Goal: Information Seeking & Learning: Learn about a topic

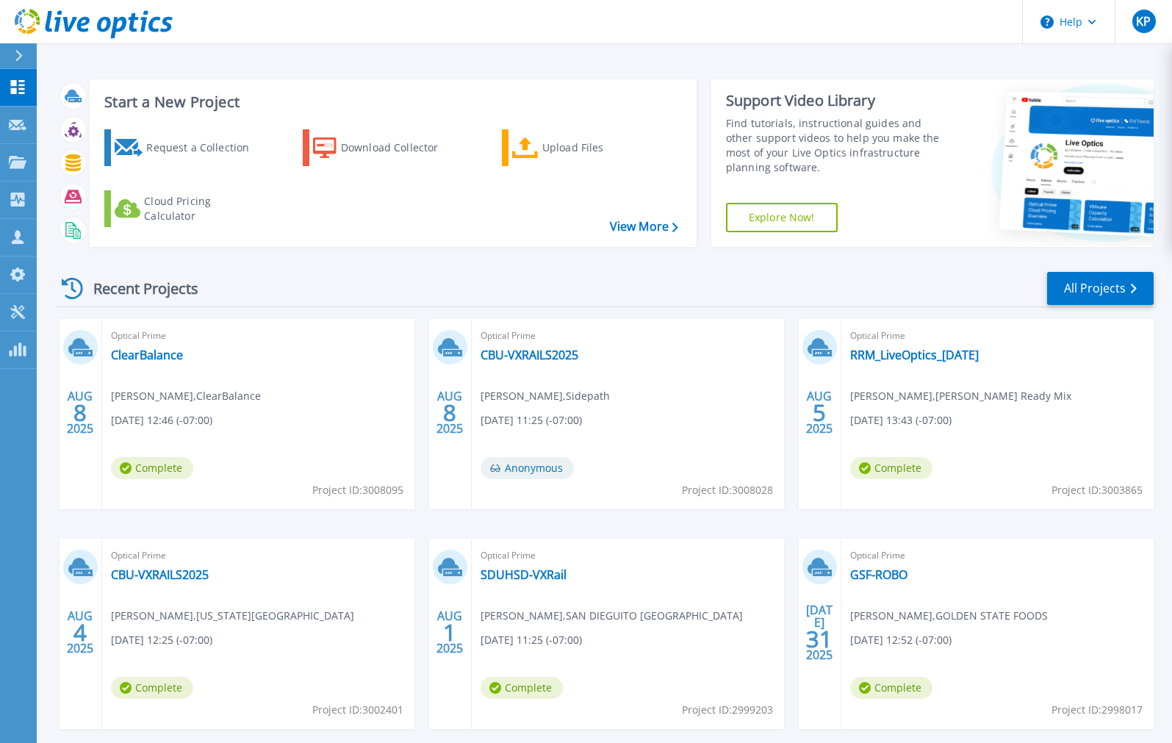
scroll to position [3, 0]
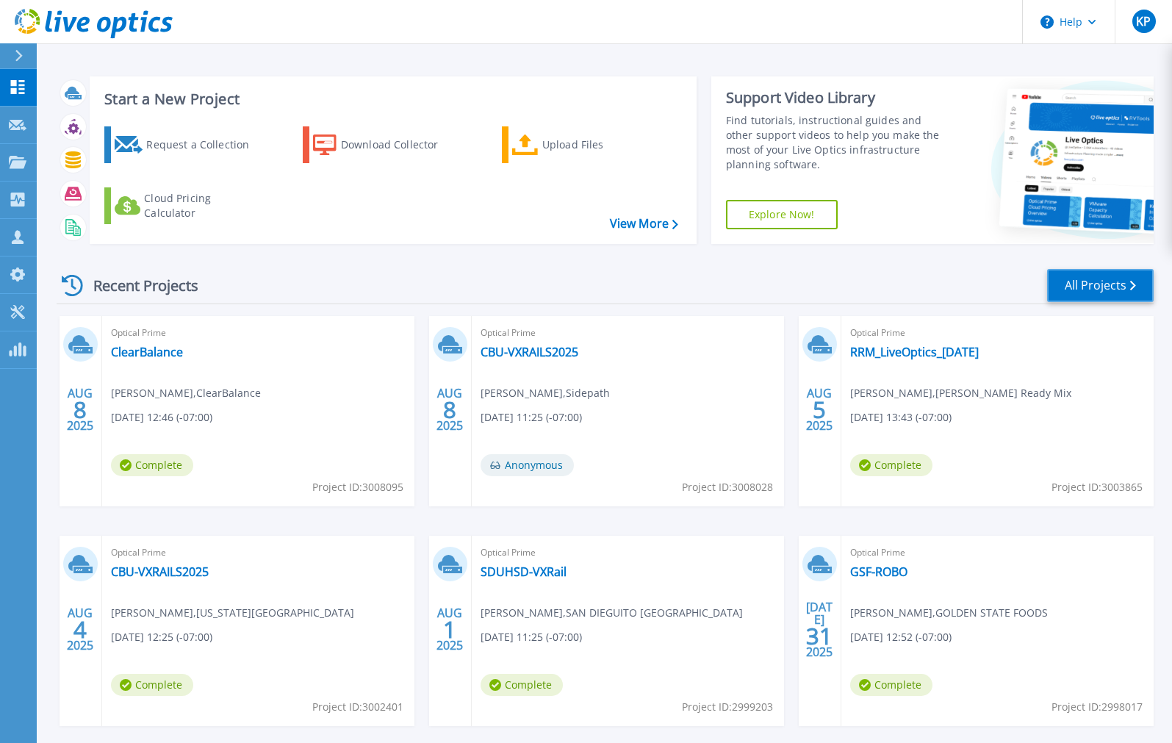
click at [1099, 294] on link "All Projects" at bounding box center [1100, 285] width 107 height 33
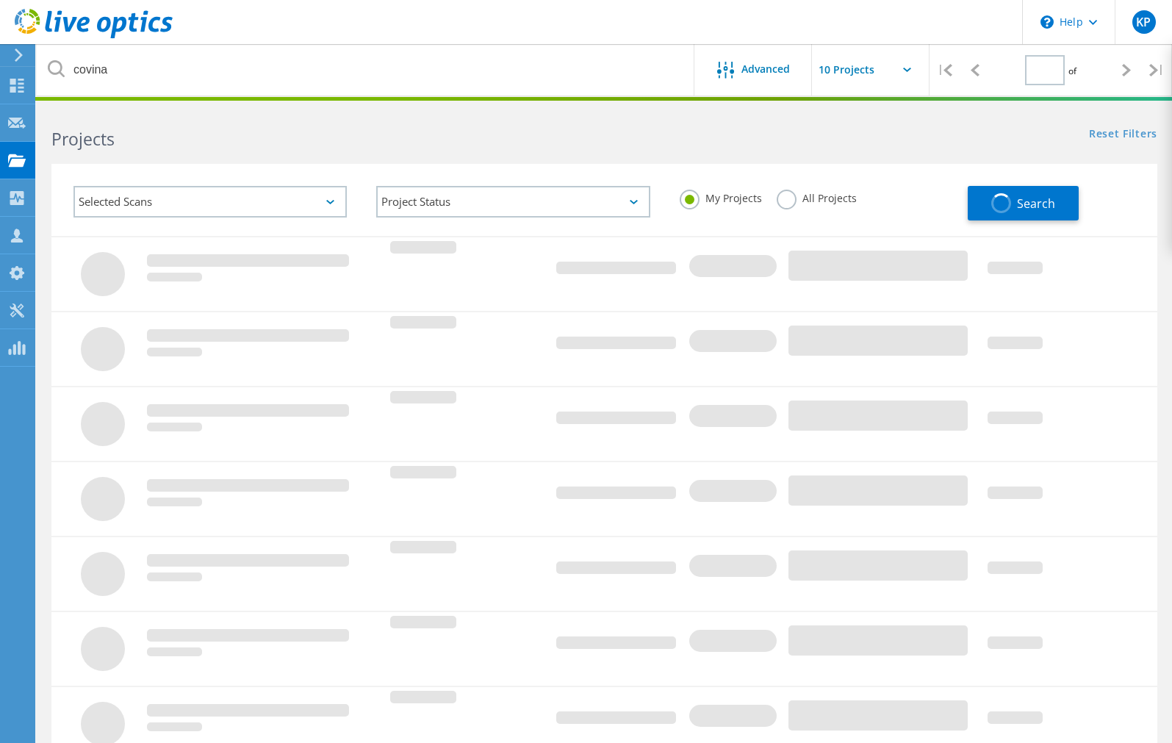
type input "1"
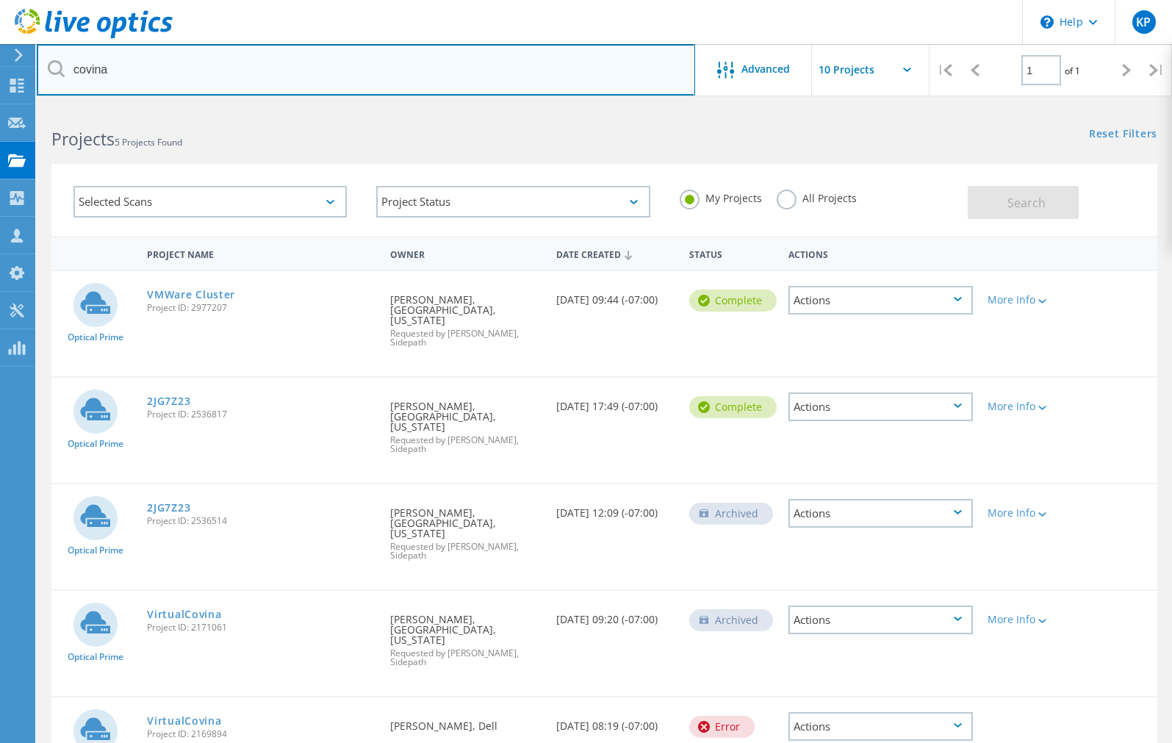
click at [193, 73] on input "covina" at bounding box center [366, 69] width 658 height 51
type input "c"
type input "advantmed"
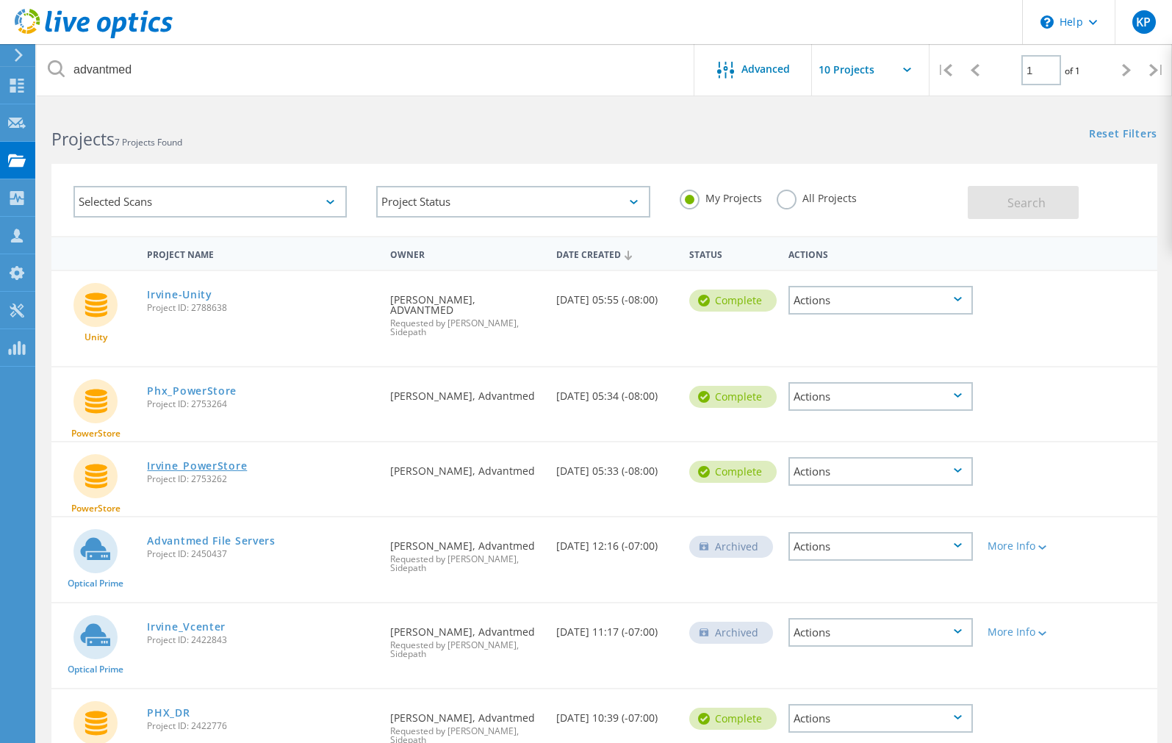
click at [201, 461] on link "Irvine_PowerStore" at bounding box center [197, 466] width 100 height 10
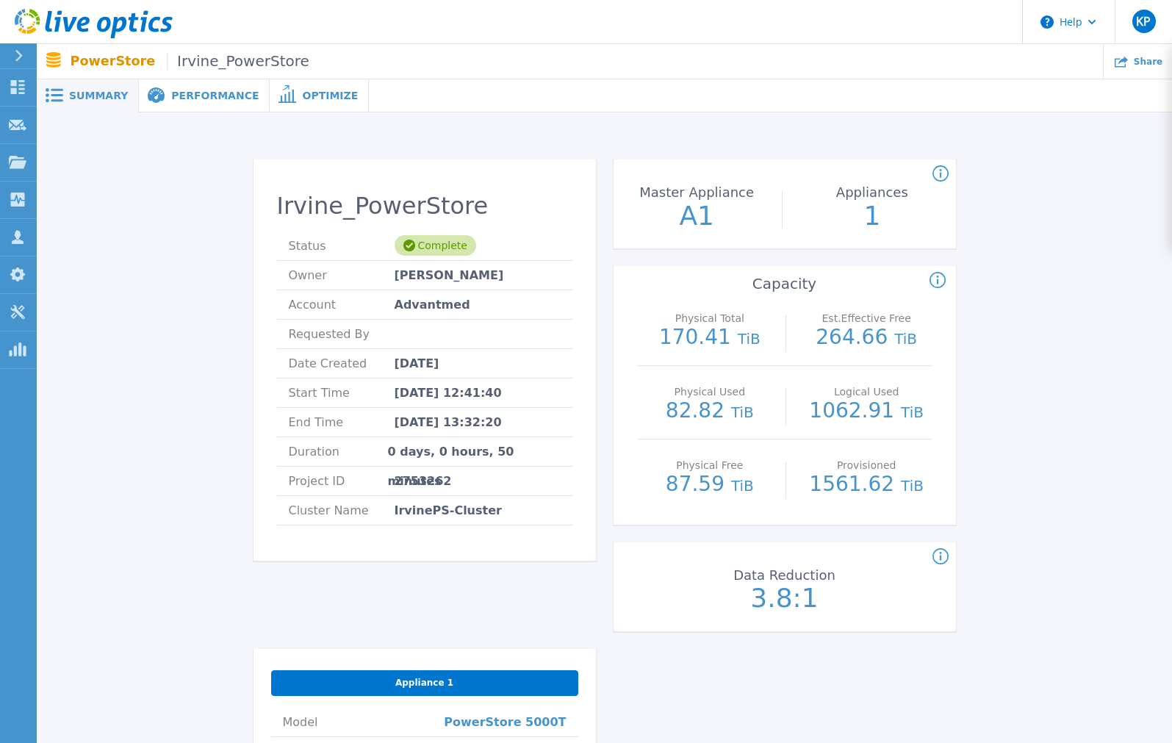
click at [181, 95] on span "Performance" at bounding box center [214, 95] width 87 height 10
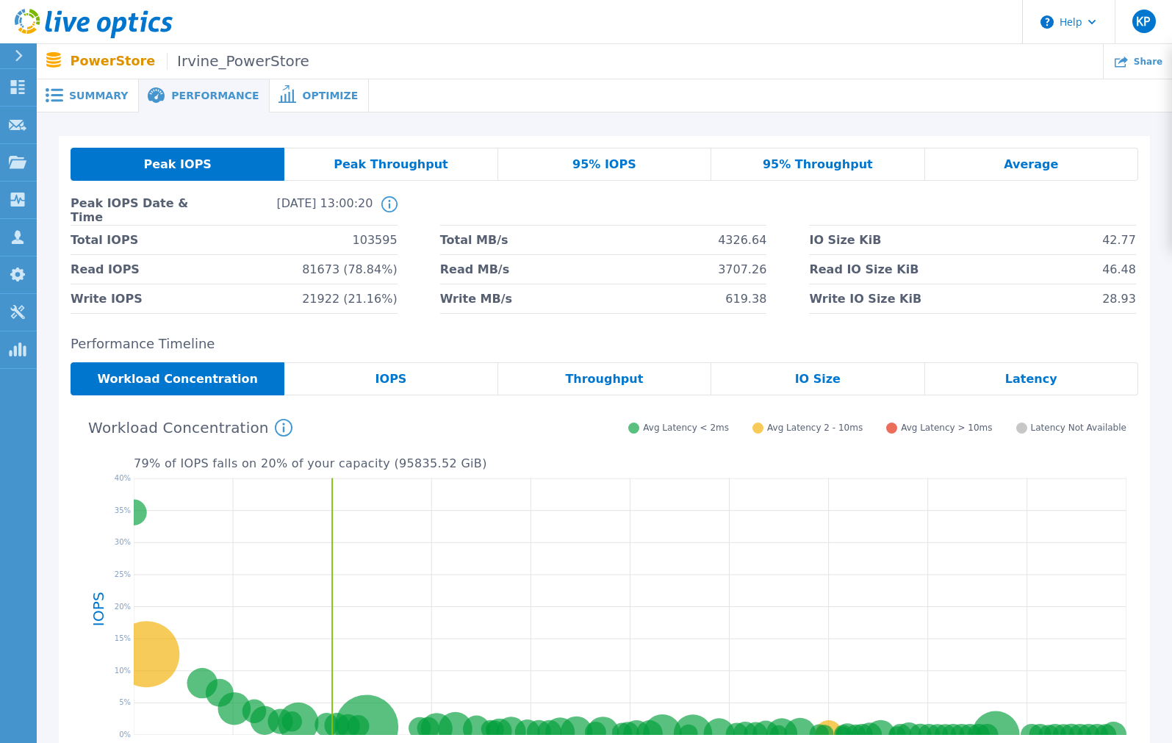
click at [813, 164] on span "95% Throughput" at bounding box center [818, 165] width 110 height 12
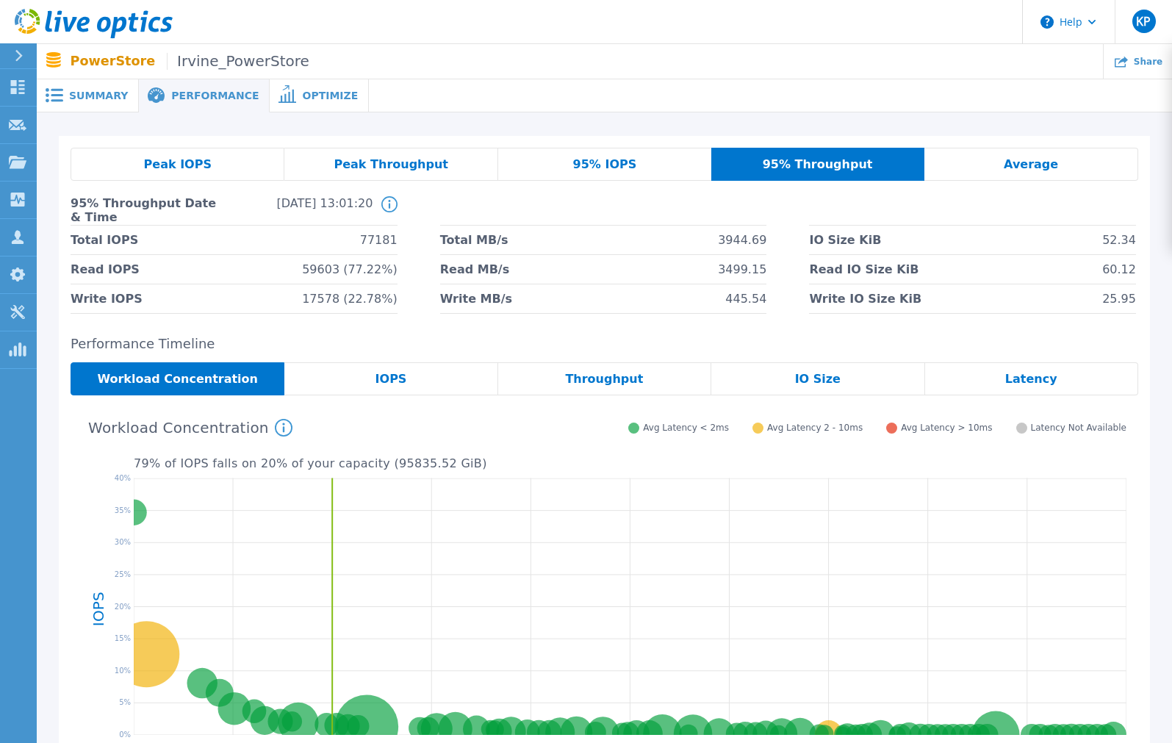
click at [644, 161] on div "95% IOPS" at bounding box center [604, 164] width 213 height 33
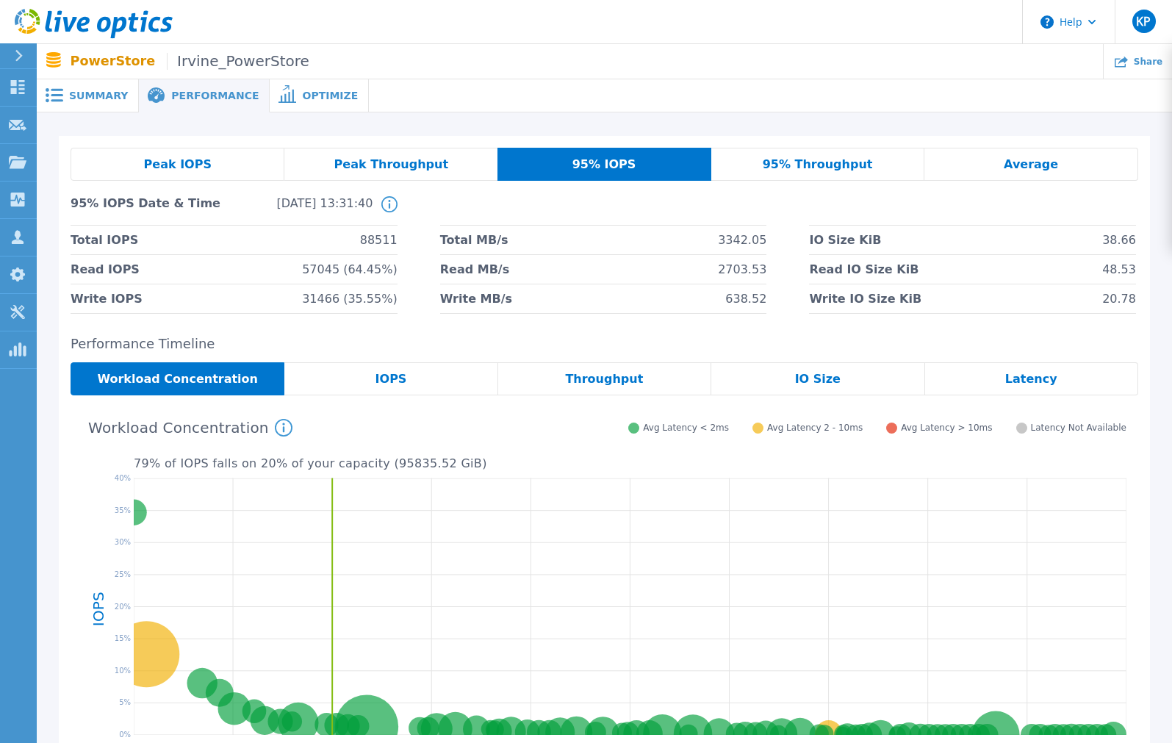
click at [810, 162] on span "95% Throughput" at bounding box center [818, 165] width 110 height 12
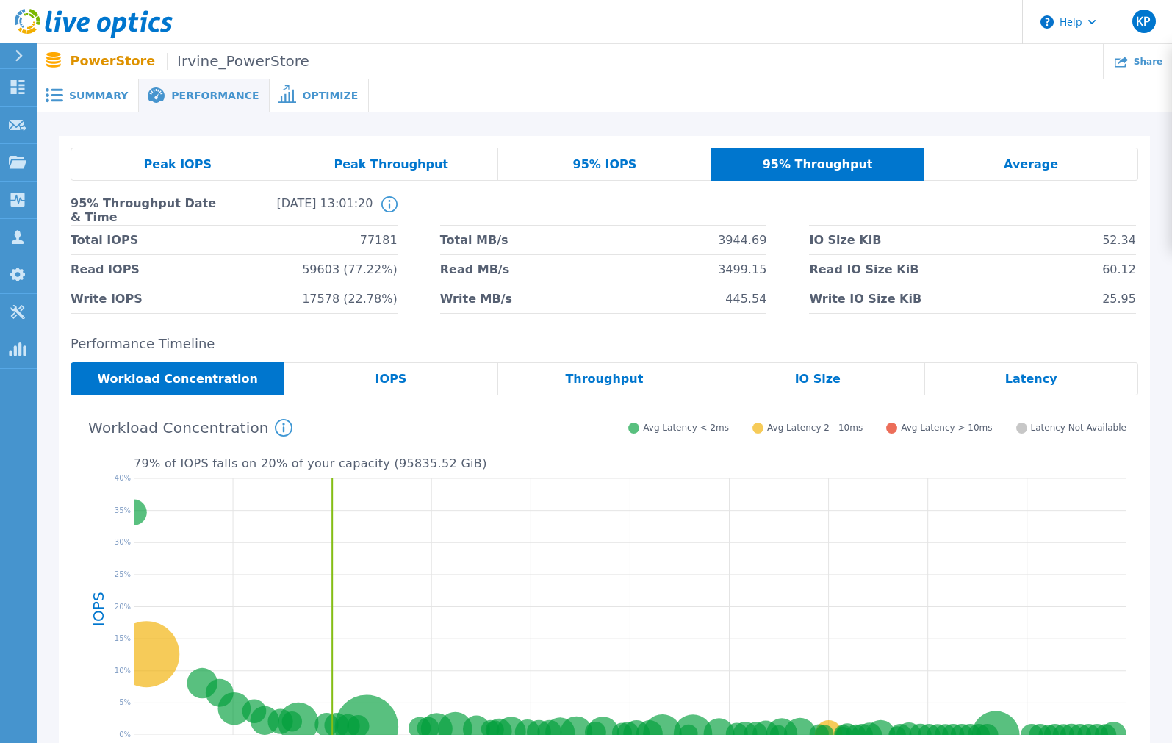
click at [84, 94] on span "Summary" at bounding box center [98, 95] width 59 height 10
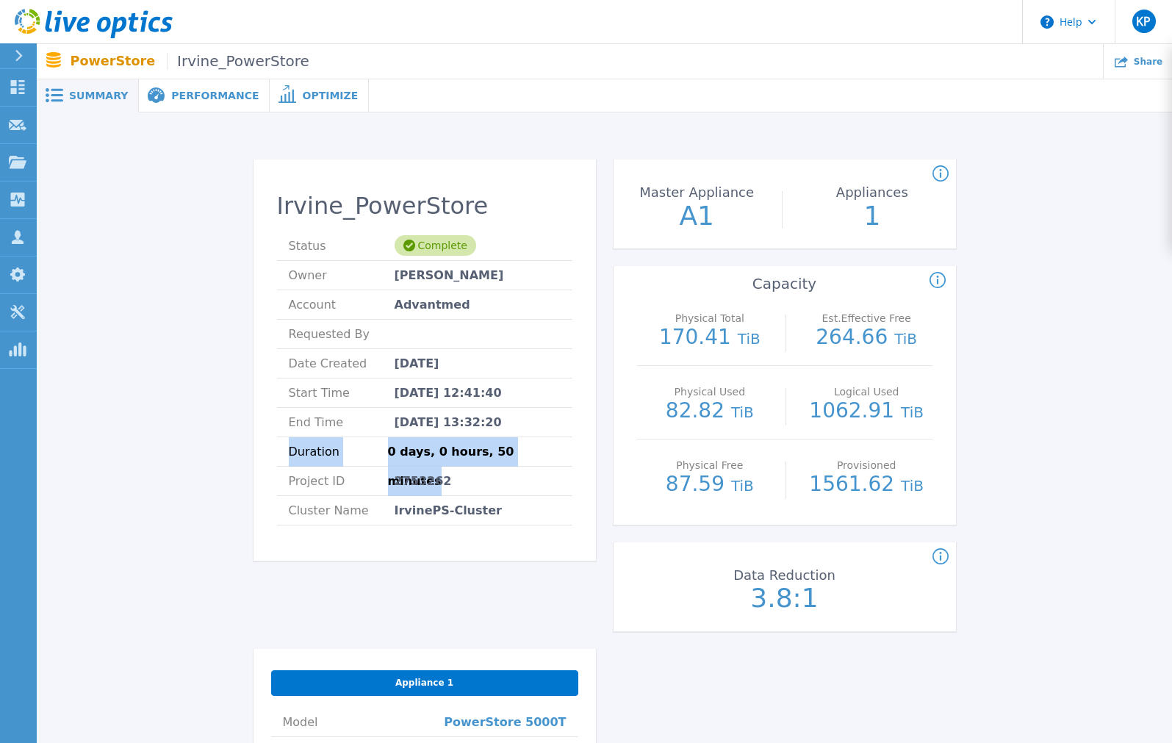
drag, startPoint x: 284, startPoint y: 453, endPoint x: 568, endPoint y: 455, distance: 283.6
click at [568, 455] on li "Duration 0 days, 0 hours, 50 minutes" at bounding box center [424, 451] width 295 height 29
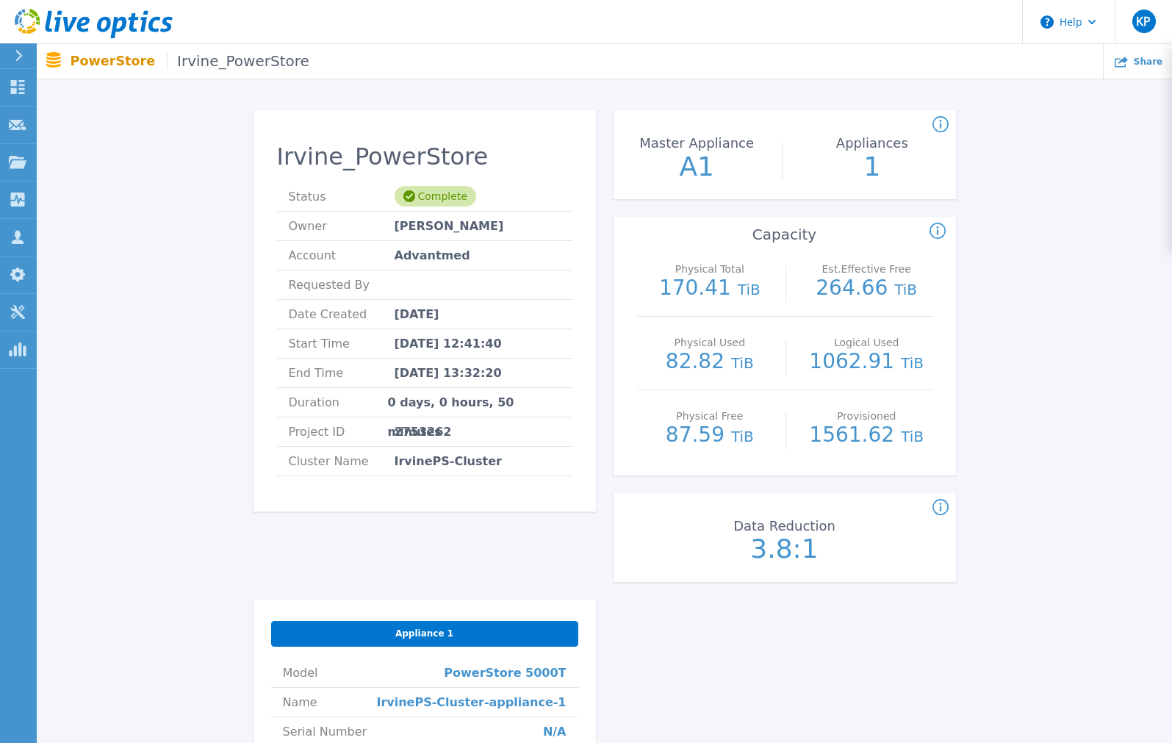
scroll to position [49, 4]
click at [866, 549] on div "Data Reduction 3.8:1" at bounding box center [781, 538] width 342 height 73
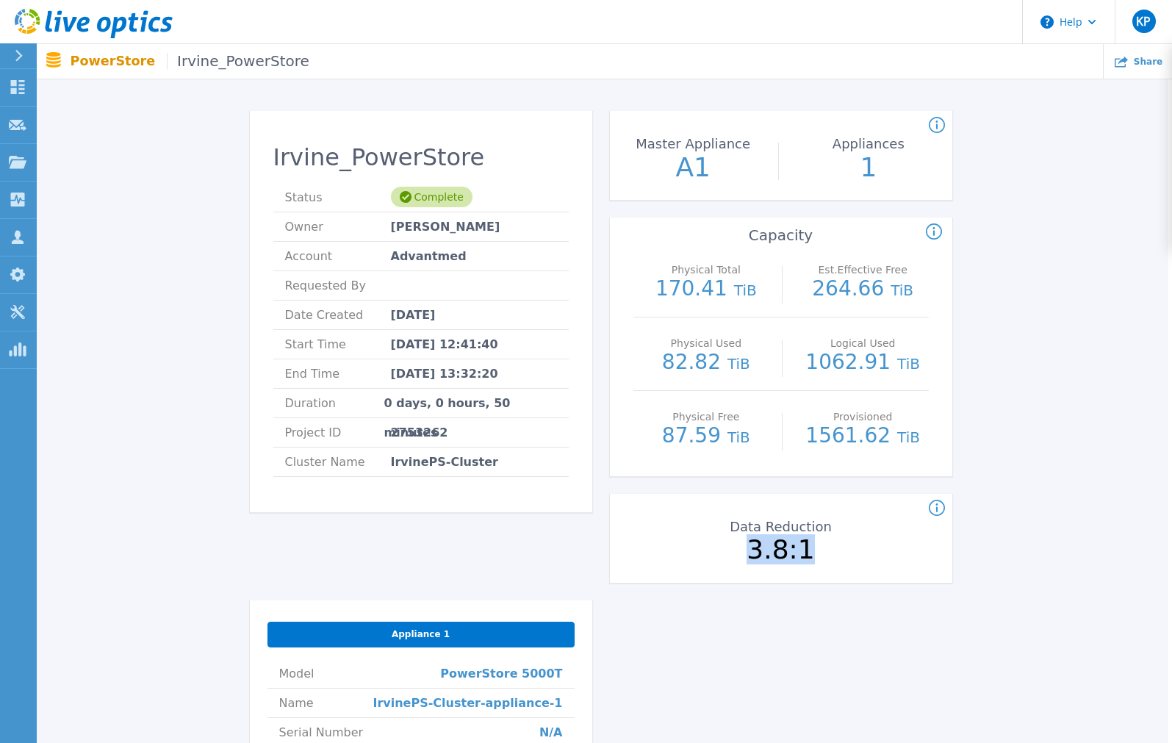
click at [860, 549] on p "3.8:1" at bounding box center [781, 549] width 165 height 26
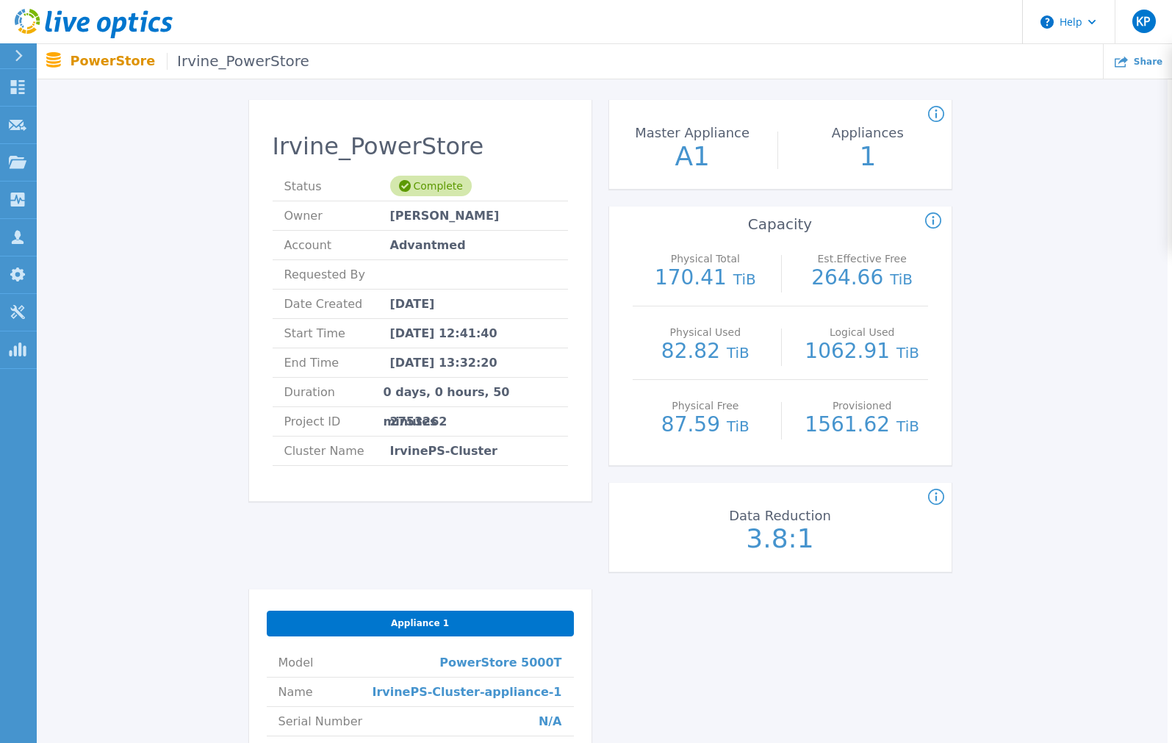
scroll to position [60, 7]
drag, startPoint x: 821, startPoint y: 253, endPoint x: 915, endPoint y: 286, distance: 99.7
click at [915, 286] on div "Est.Effective Free 264.66 TiB" at bounding box center [860, 269] width 132 height 73
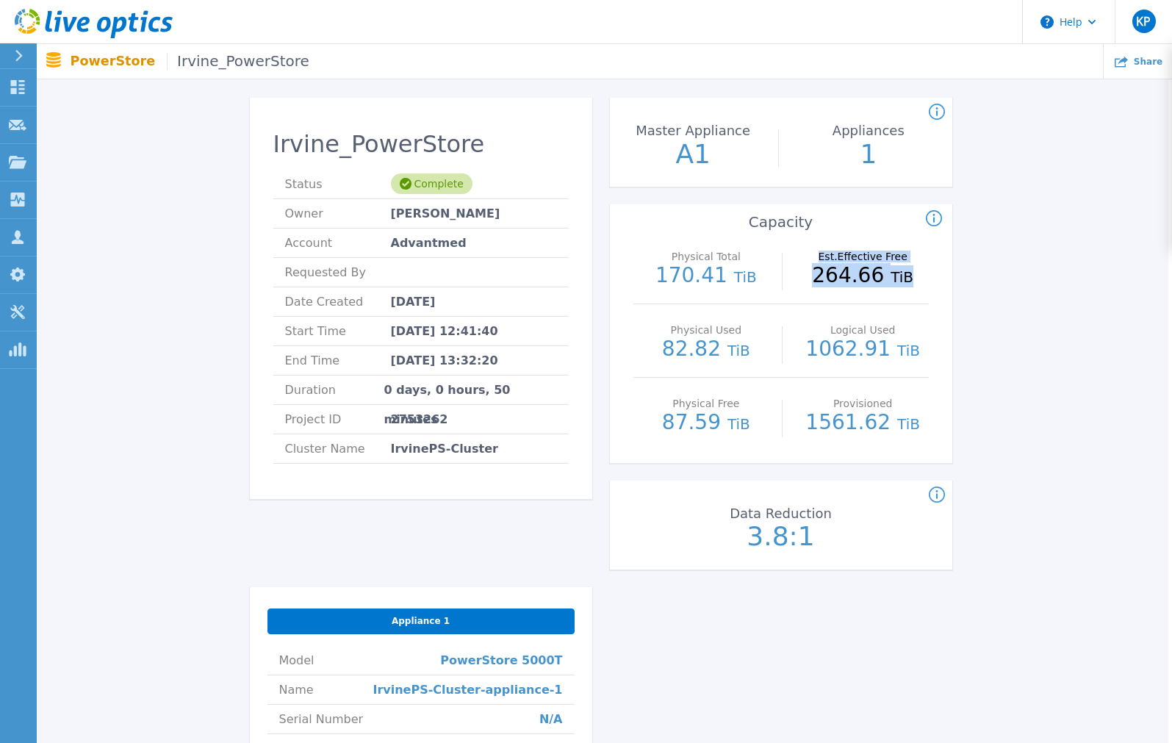
click at [1009, 302] on div "Irvine_PowerStore Status Complete Owner Vinit Shah Account Advantmed Requested …" at bounding box center [600, 562] width 1091 height 977
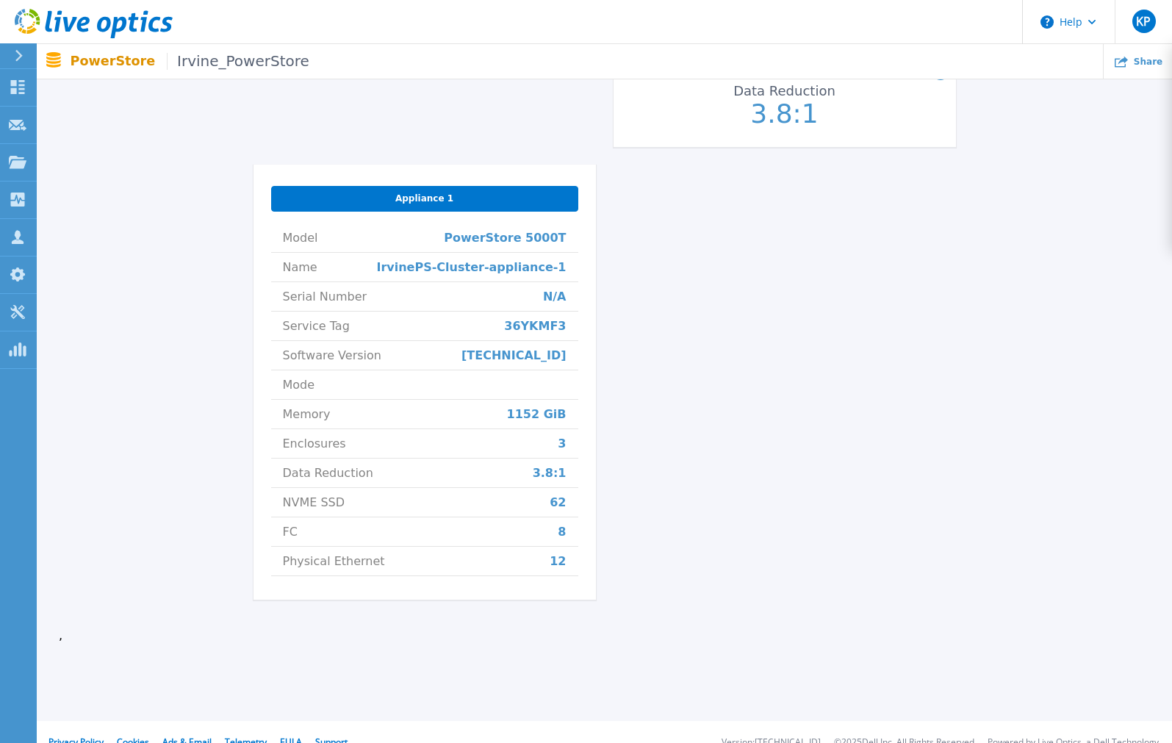
scroll to position [506, 0]
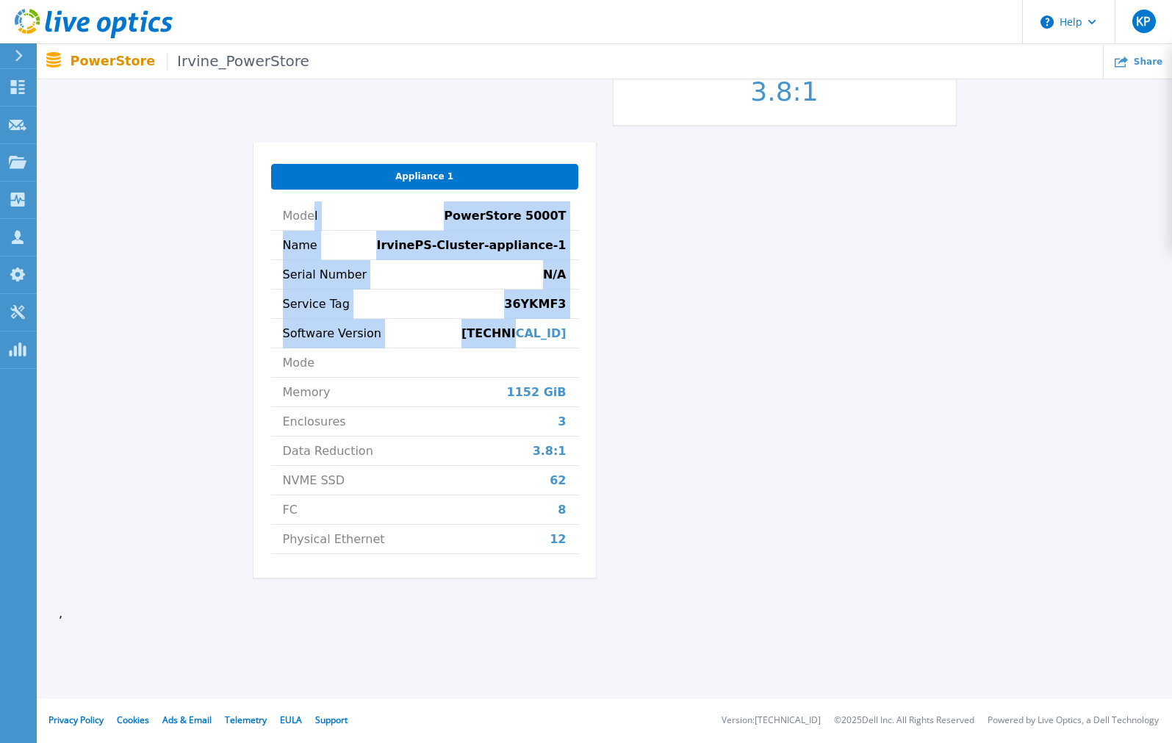
drag, startPoint x: 568, startPoint y: 334, endPoint x: 312, endPoint y: 216, distance: 281.4
click at [312, 216] on ul "Model PowerStore 5000T Name IrvinePS-Cluster-appliance-1 Serial Number N/A Serv…" at bounding box center [424, 377] width 307 height 353
click at [157, 259] on div "Irvine_PowerStore Status Complete Owner Vinit Shah Account Advantmed Requested …" at bounding box center [604, 118] width 1091 height 977
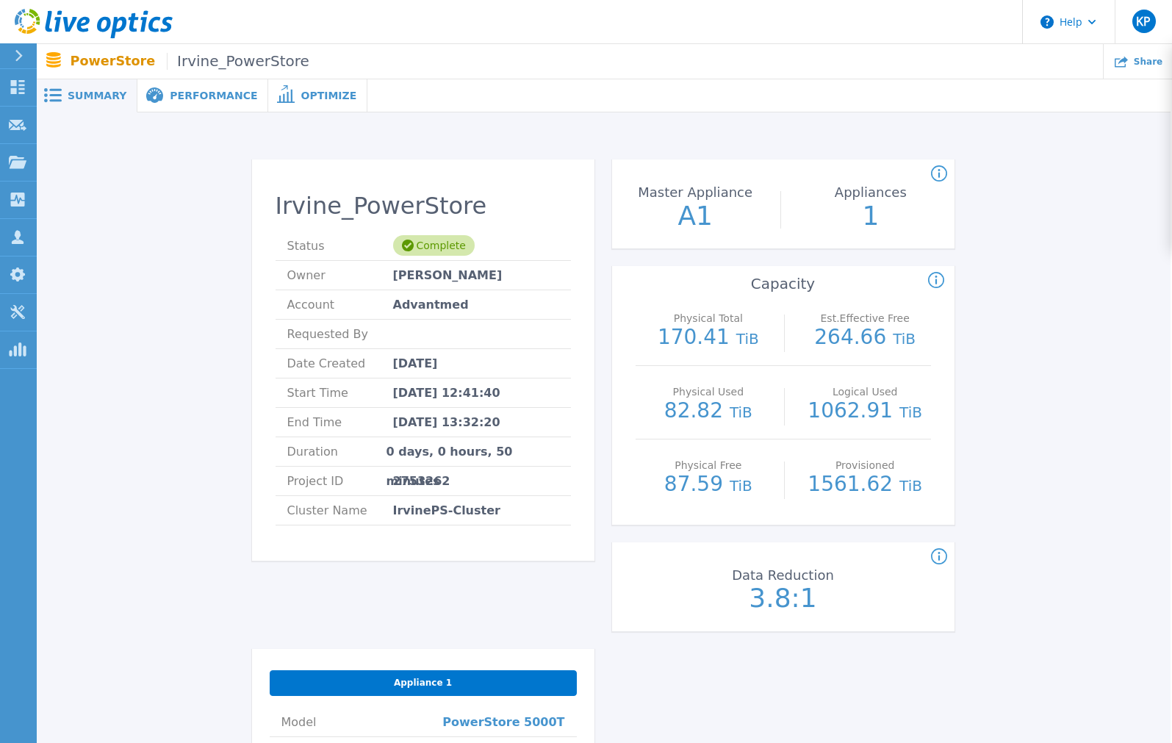
scroll to position [0, 5]
click at [201, 92] on span "Performance" at bounding box center [209, 95] width 87 height 10
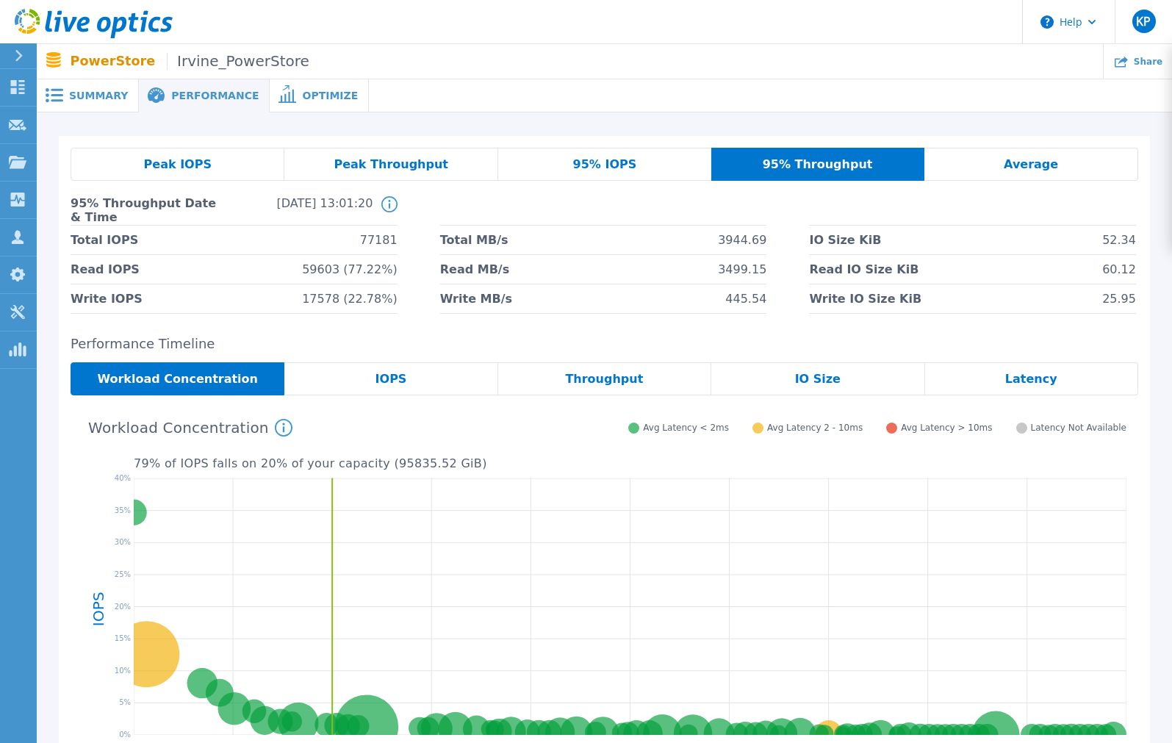
scroll to position [1, 0]
click at [191, 169] on span "Peak IOPS" at bounding box center [178, 164] width 68 height 12
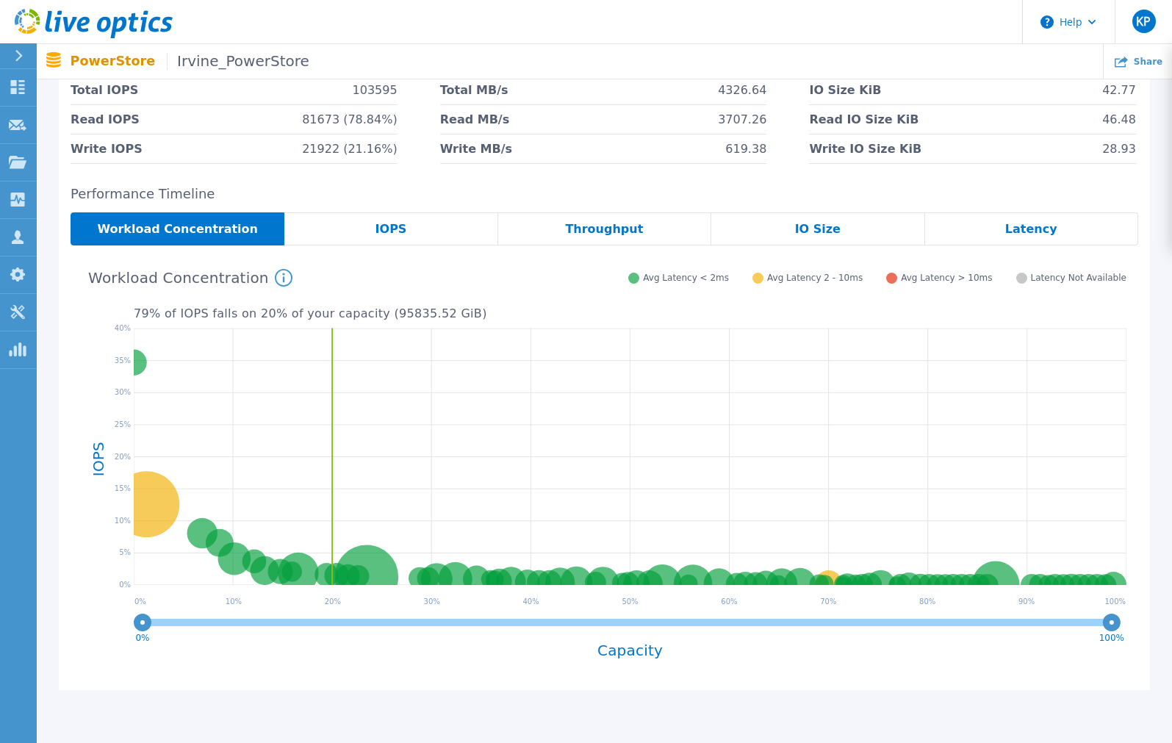
scroll to position [154, 0]
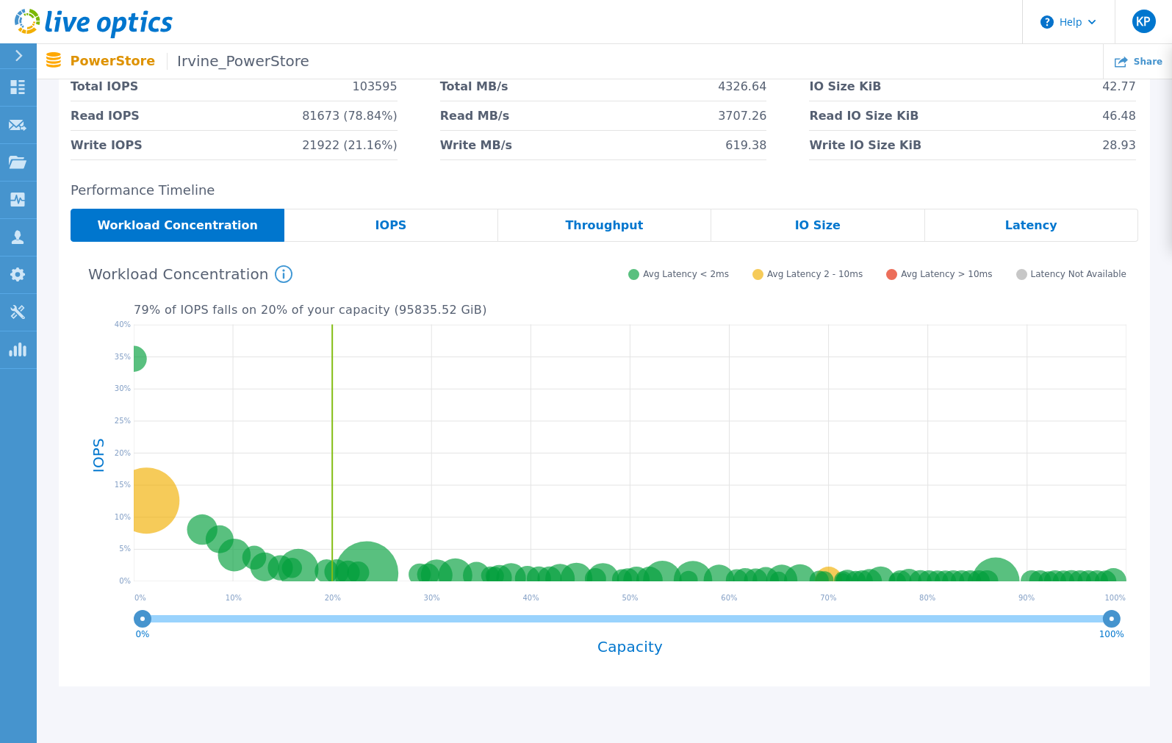
click at [402, 220] on span "IOPS" at bounding box center [391, 226] width 32 height 12
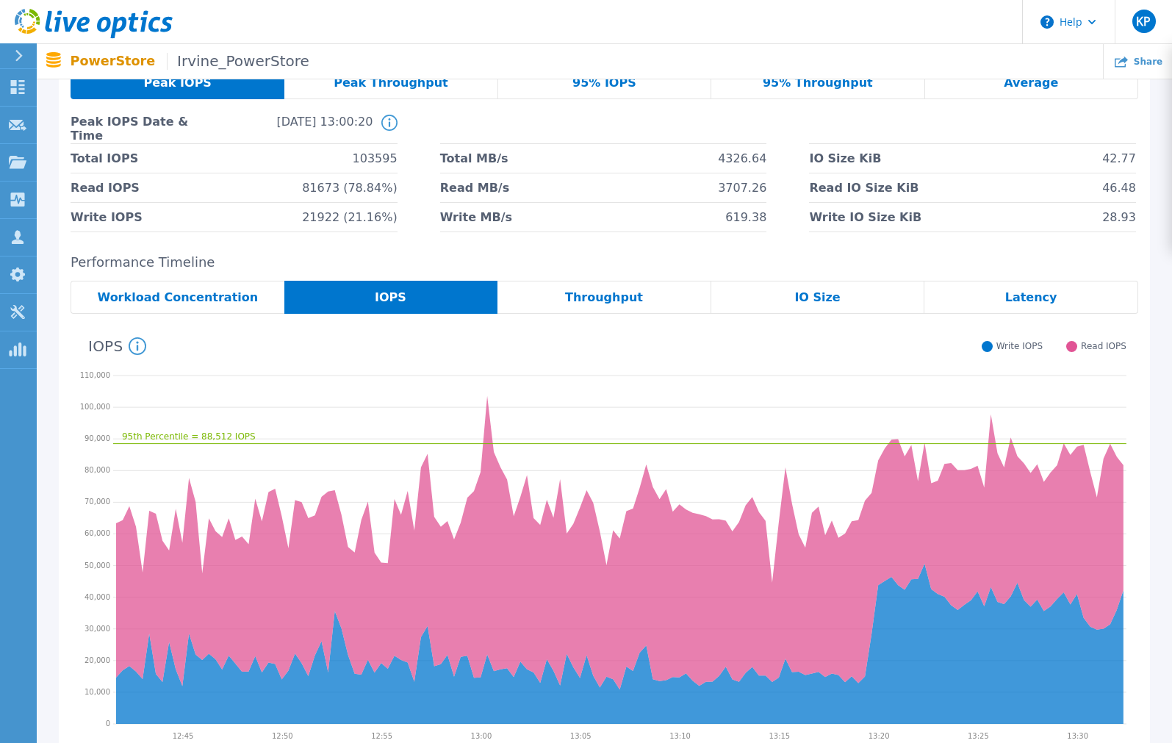
click at [616, 309] on div "Throughput" at bounding box center [604, 297] width 214 height 33
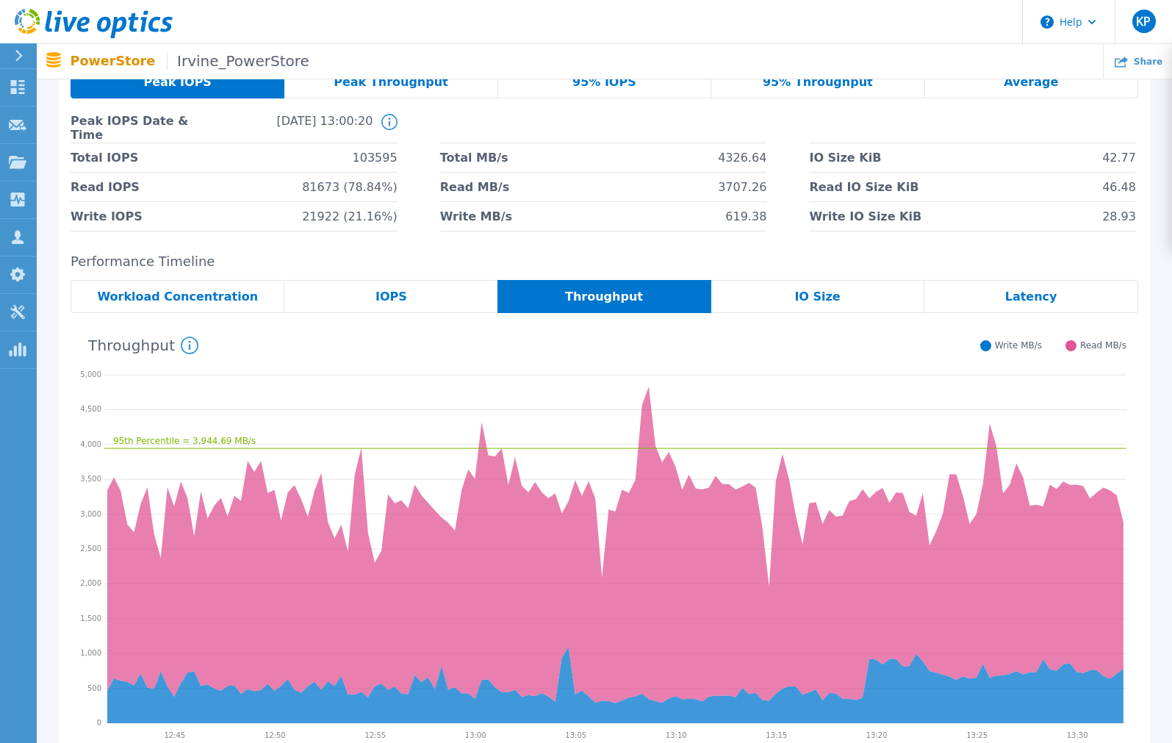
scroll to position [78, 0]
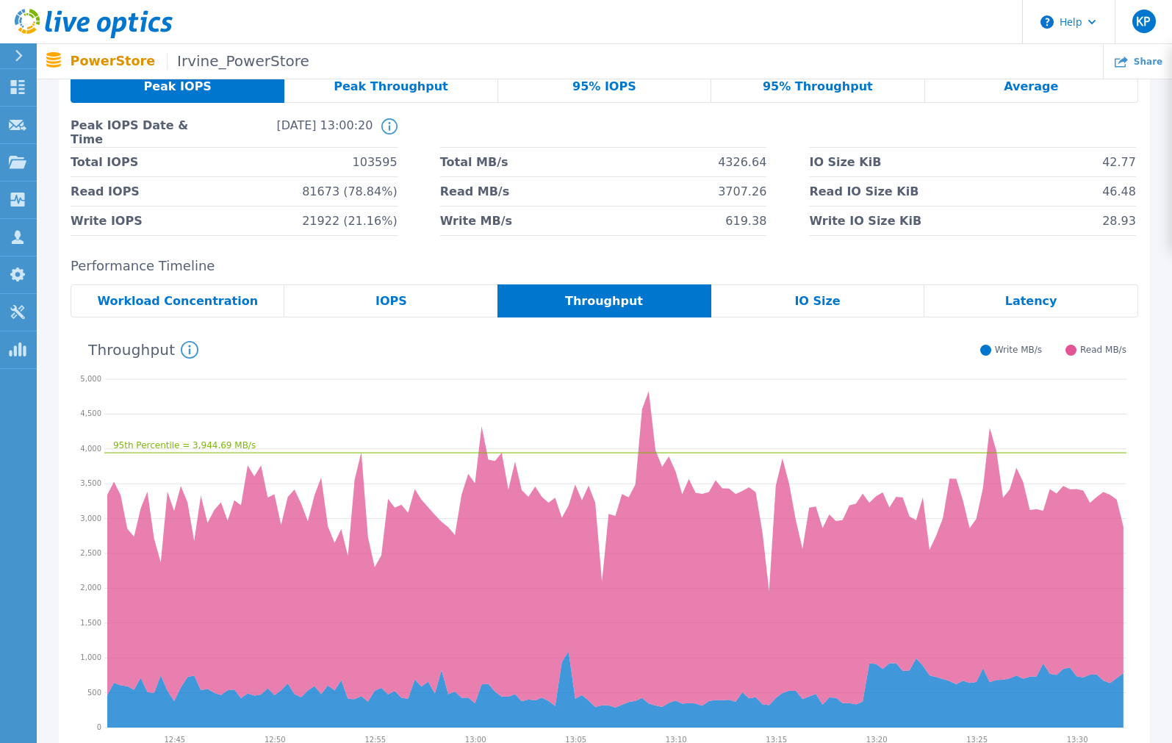
click at [785, 305] on div "IO Size" at bounding box center [818, 300] width 214 height 33
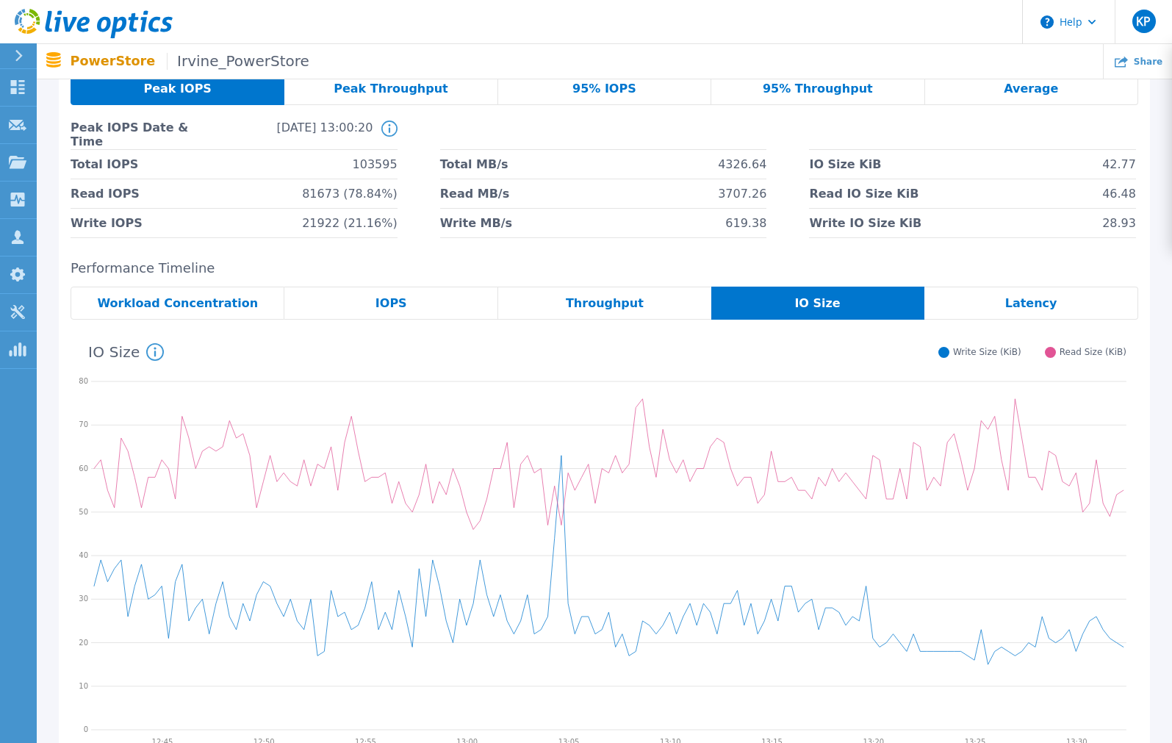
click at [1037, 309] on div "Latency" at bounding box center [1031, 303] width 214 height 33
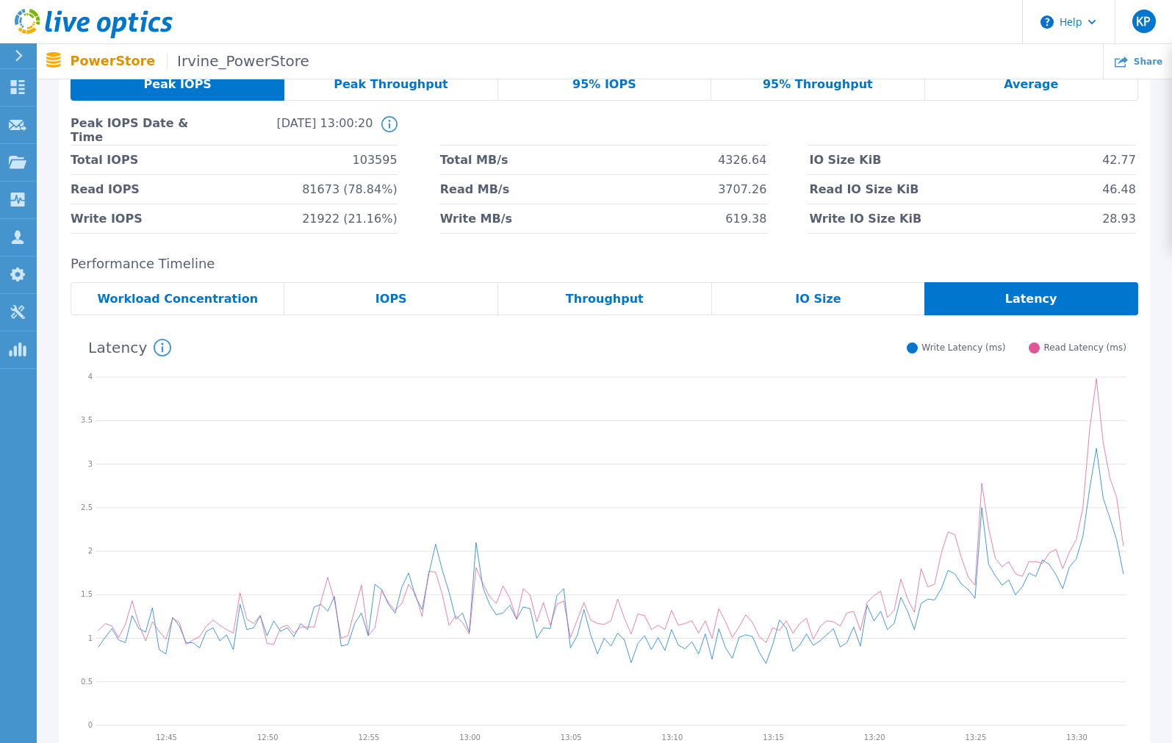
scroll to position [0, 0]
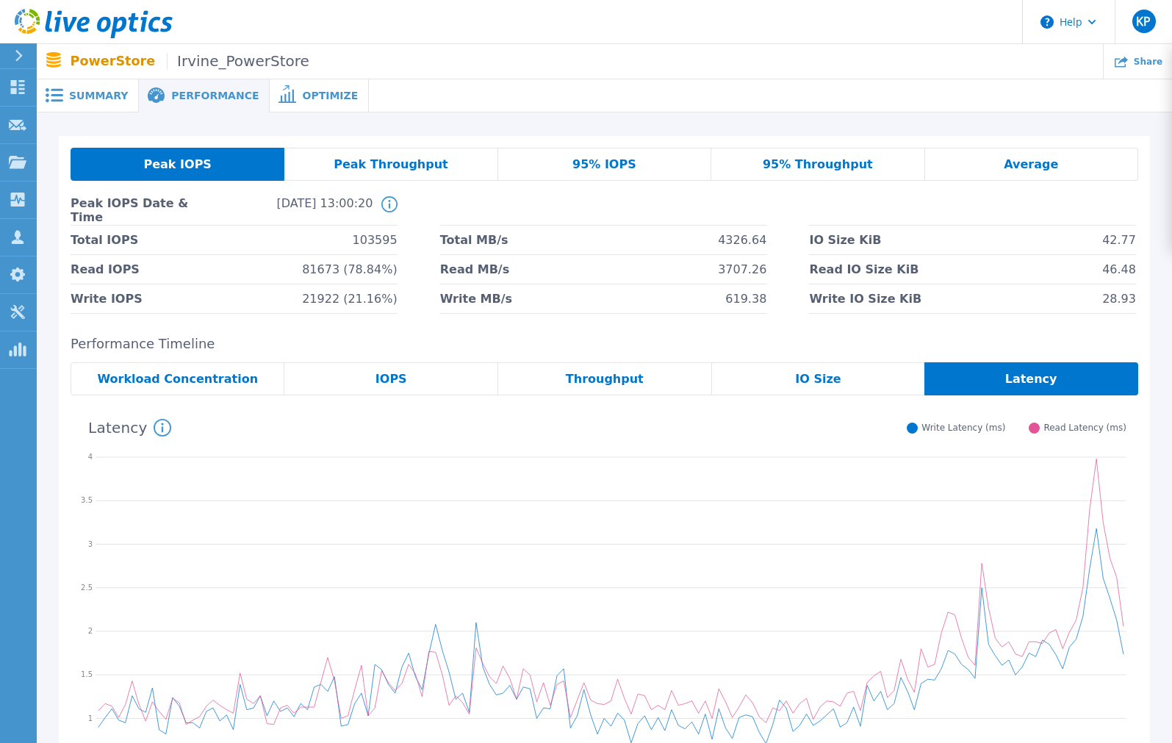
click at [369, 156] on div "Peak Throughput" at bounding box center [390, 164] width 213 height 33
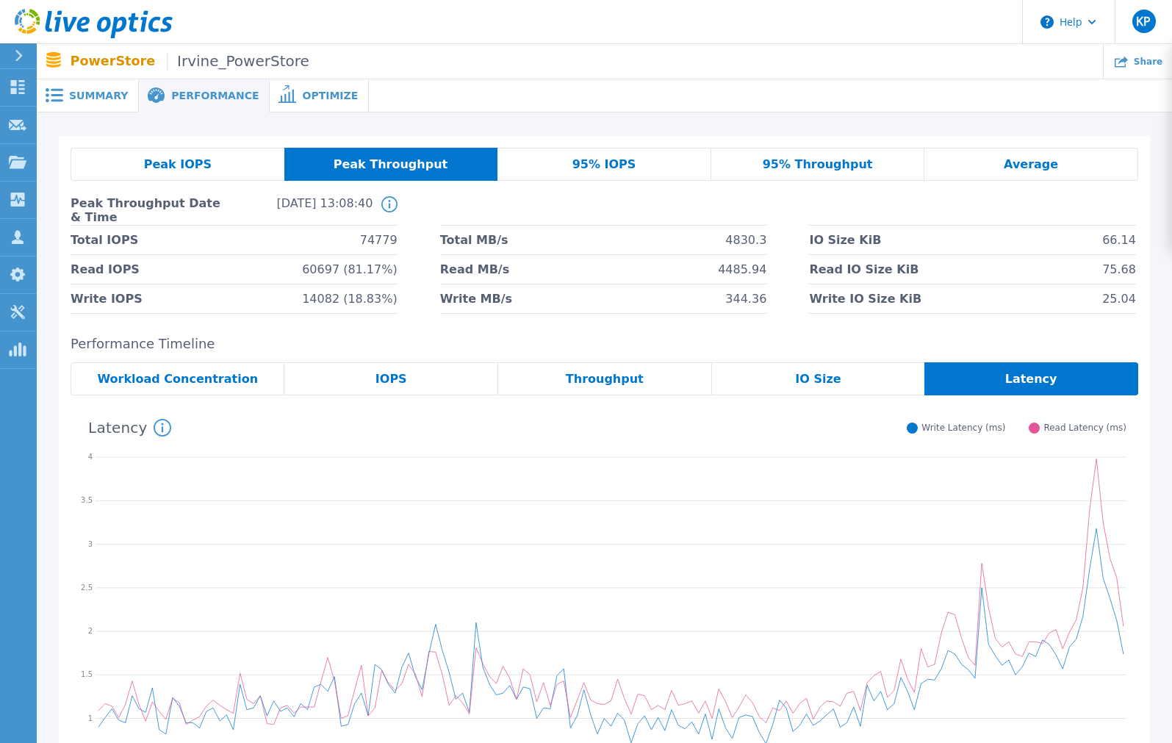
click at [1026, 155] on div "Average" at bounding box center [1031, 164] width 214 height 33
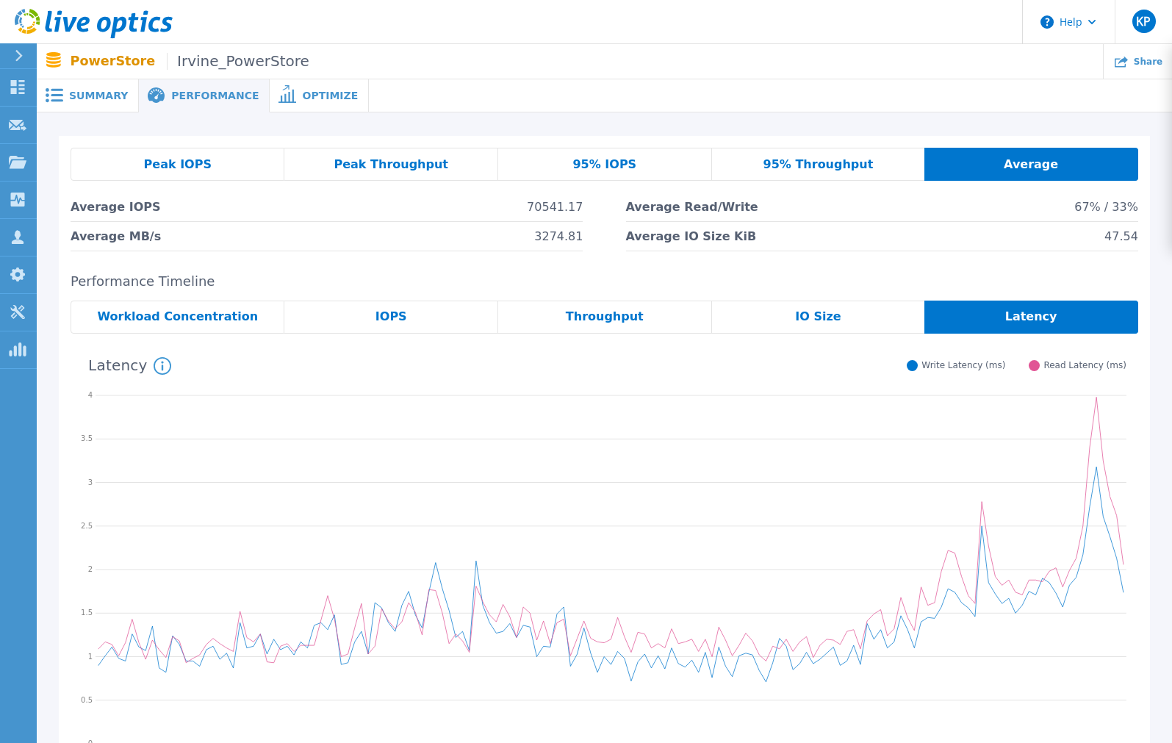
click at [328, 80] on div "Optimize" at bounding box center [319, 95] width 99 height 33
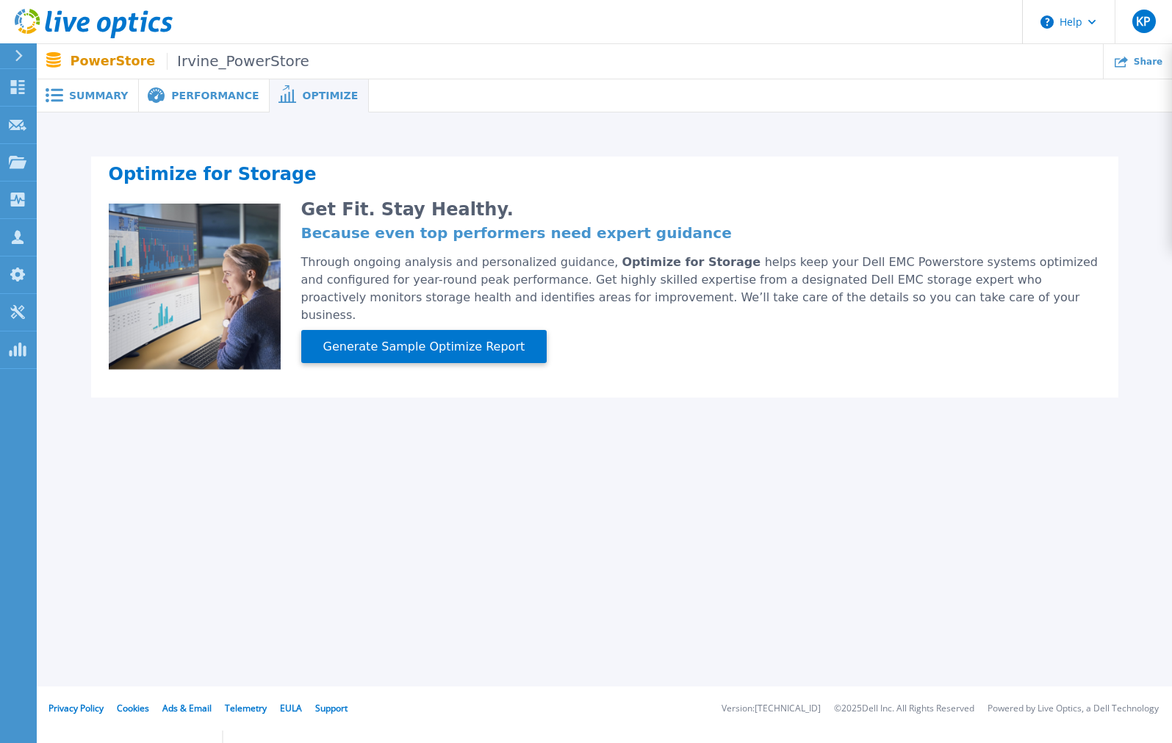
click at [165, 80] on div "Performance" at bounding box center [204, 95] width 131 height 33
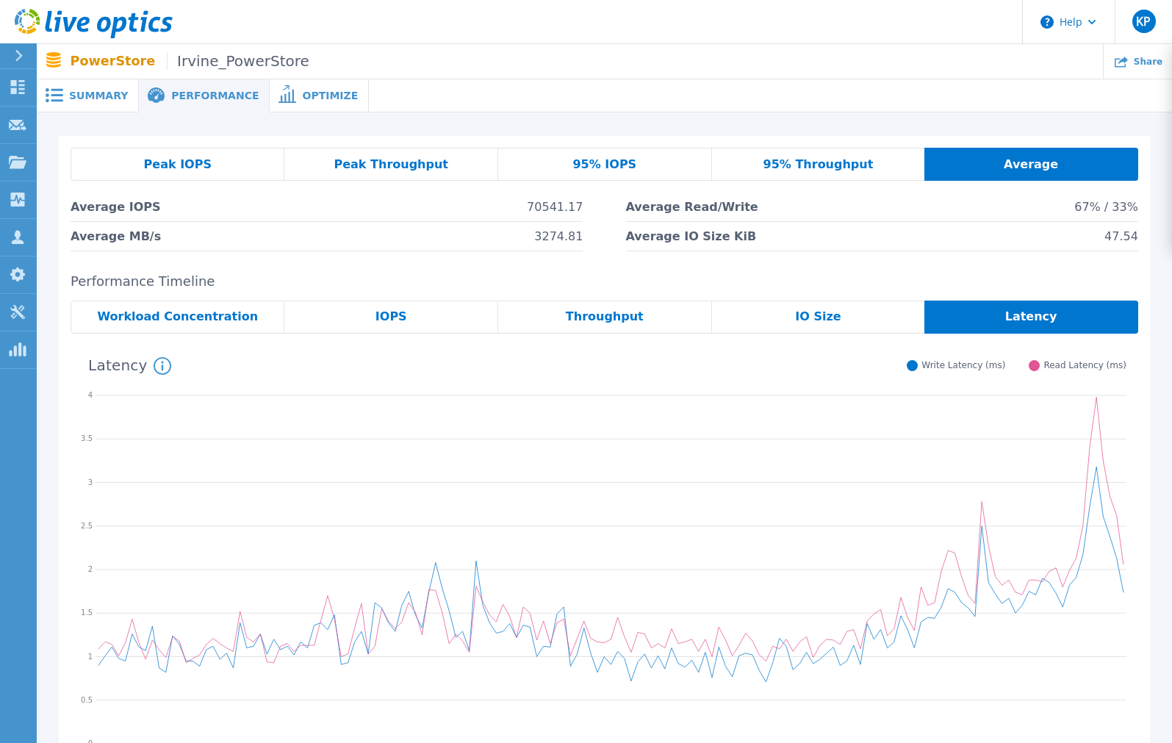
click at [67, 94] on span at bounding box center [53, 95] width 32 height 14
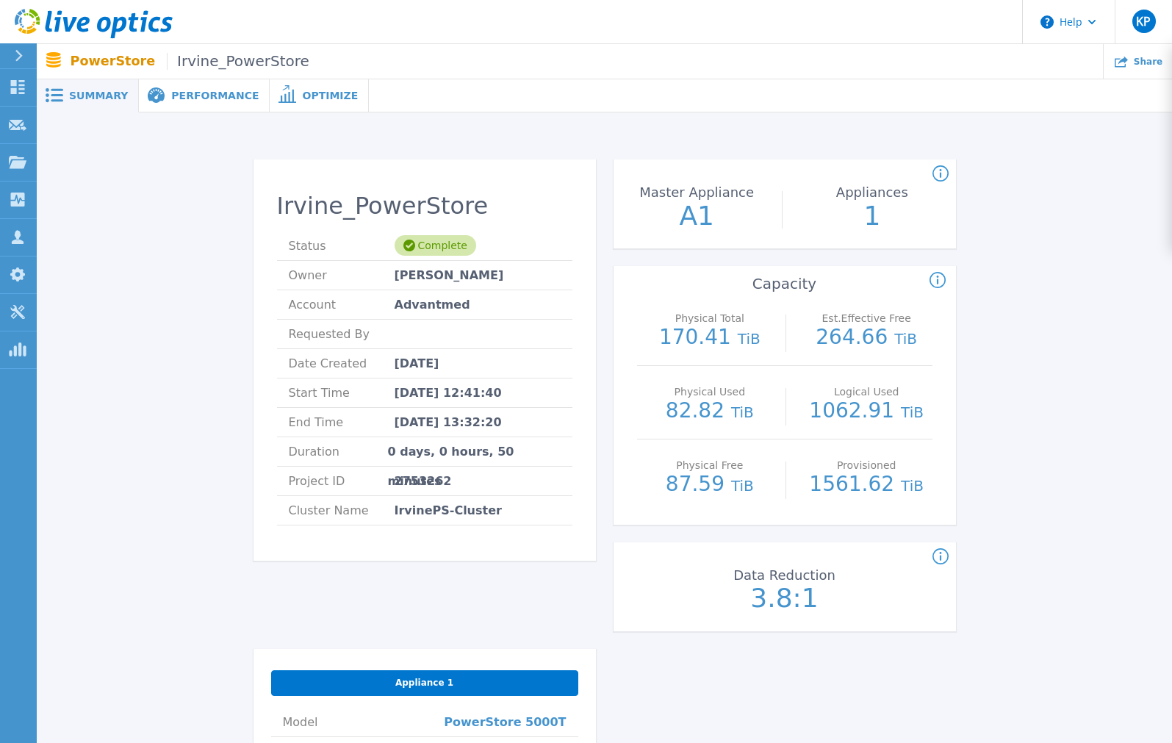
click at [109, 17] on icon at bounding box center [94, 24] width 158 height 30
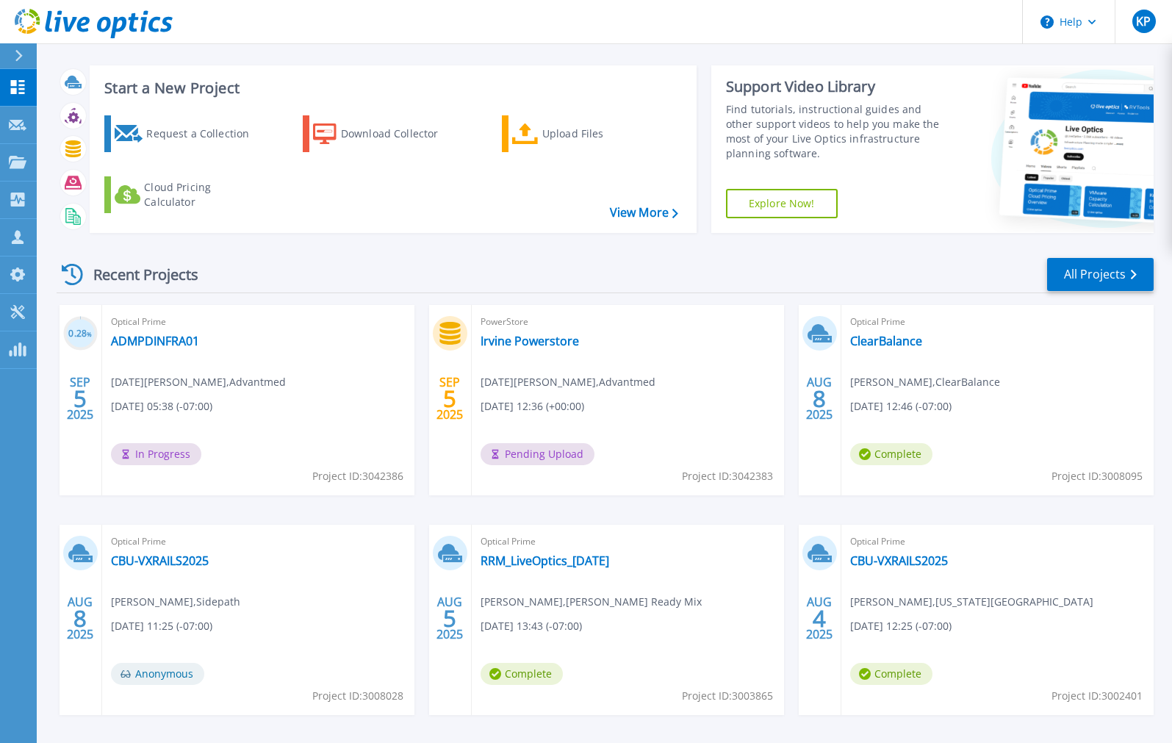
scroll to position [15, 0]
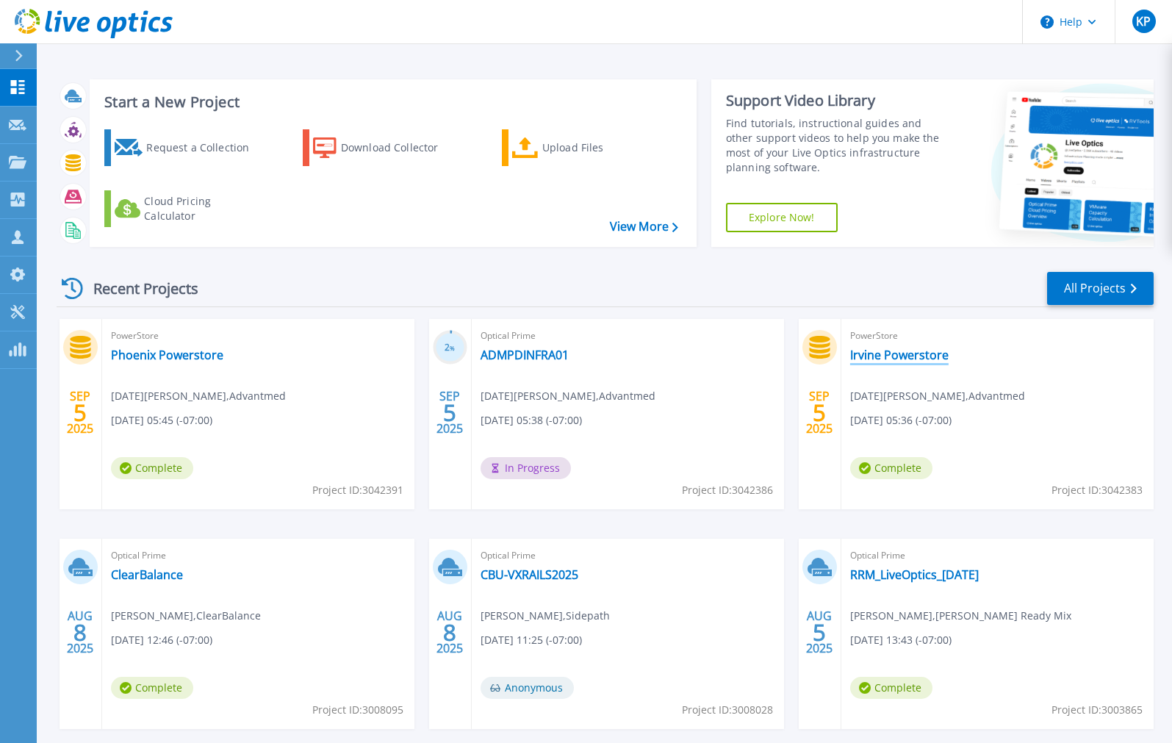
click at [893, 348] on link "Irvine Powerstore" at bounding box center [899, 354] width 98 height 15
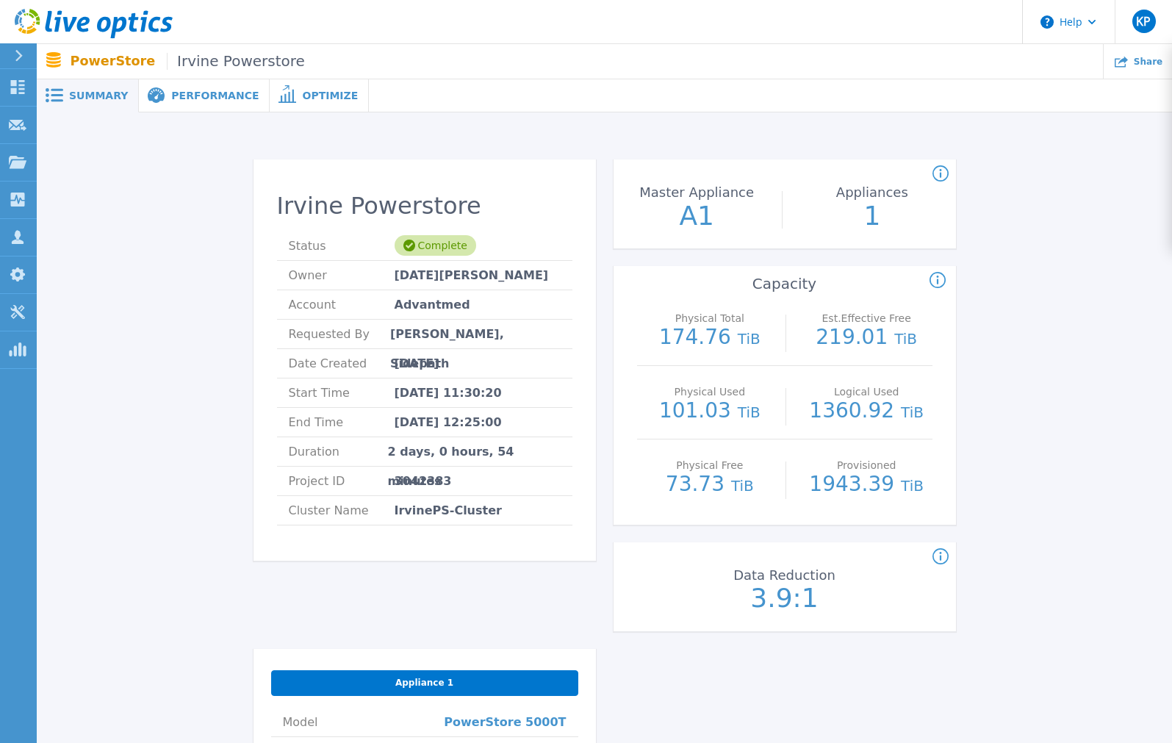
click at [195, 104] on div "Performance" at bounding box center [204, 95] width 131 height 33
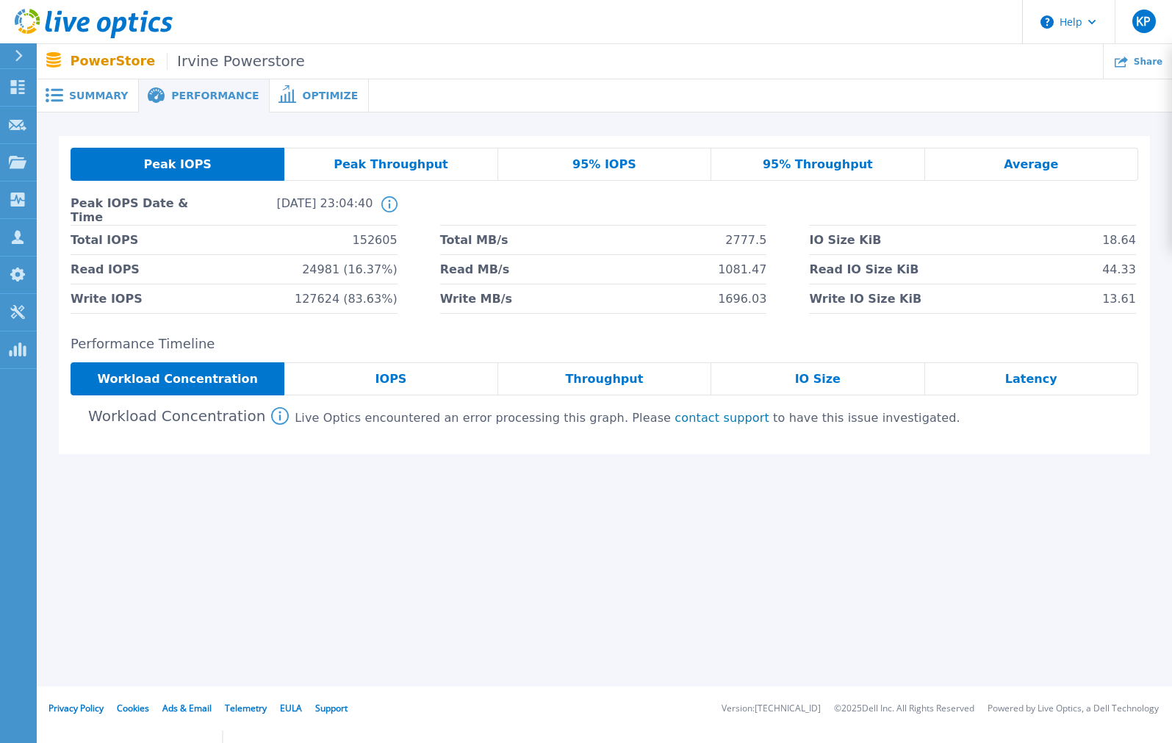
click at [388, 165] on span "Peak Throughput" at bounding box center [391, 165] width 115 height 12
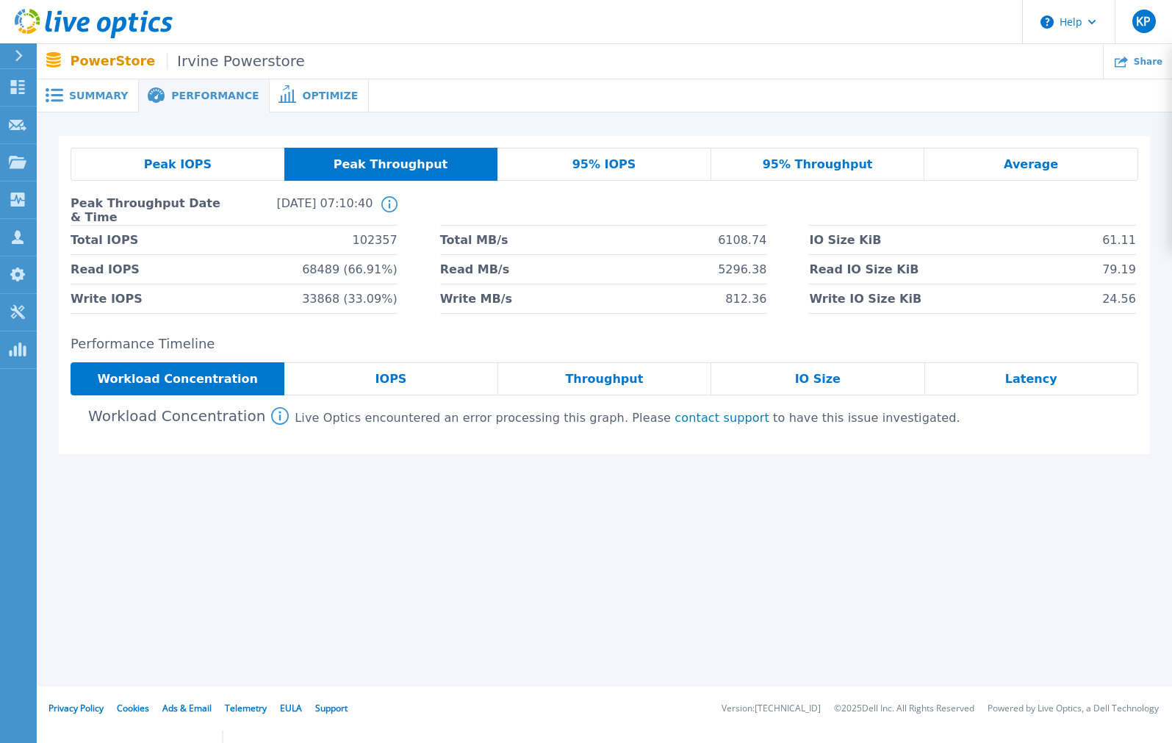
click at [611, 170] on span "95% IOPS" at bounding box center [604, 165] width 64 height 12
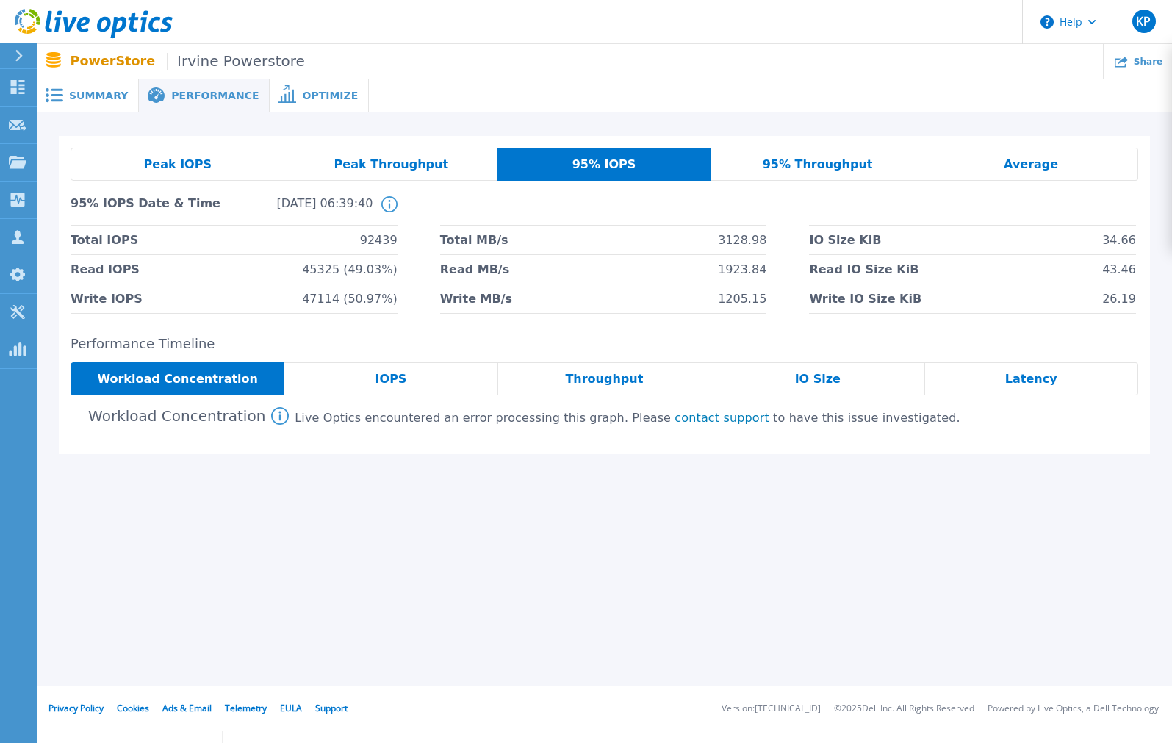
click at [250, 163] on div "Peak IOPS" at bounding box center [178, 164] width 214 height 33
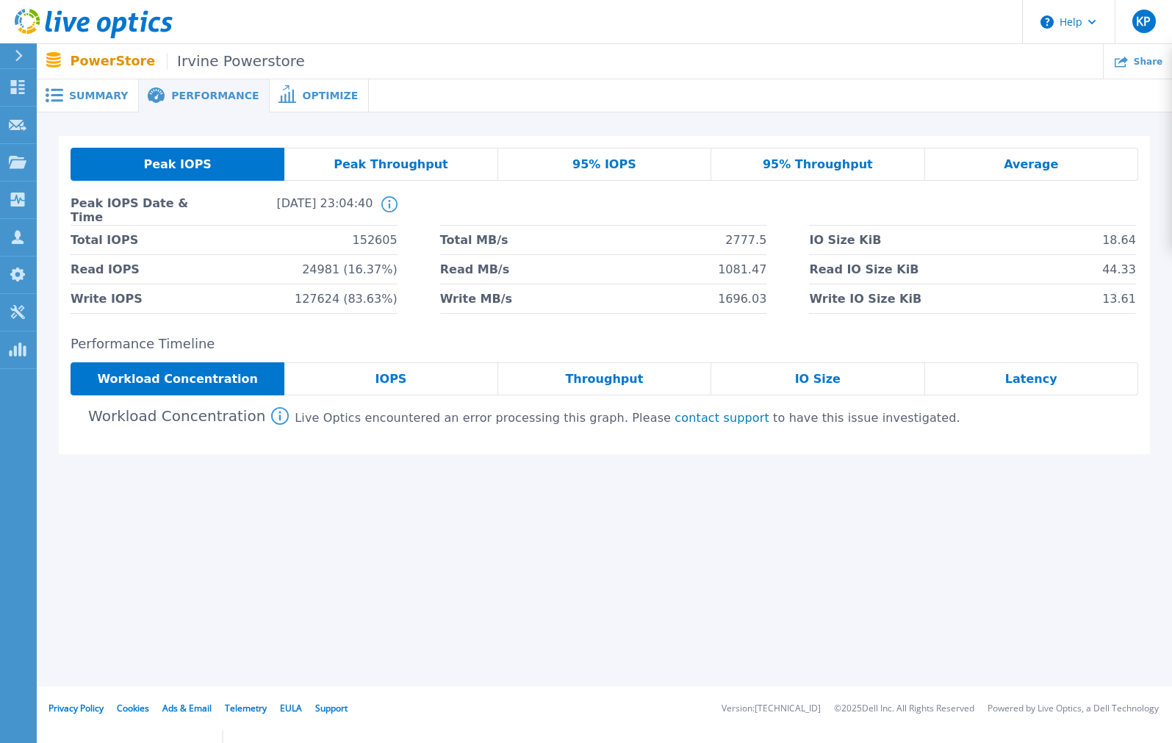
click at [559, 171] on div "95% IOPS" at bounding box center [604, 164] width 213 height 33
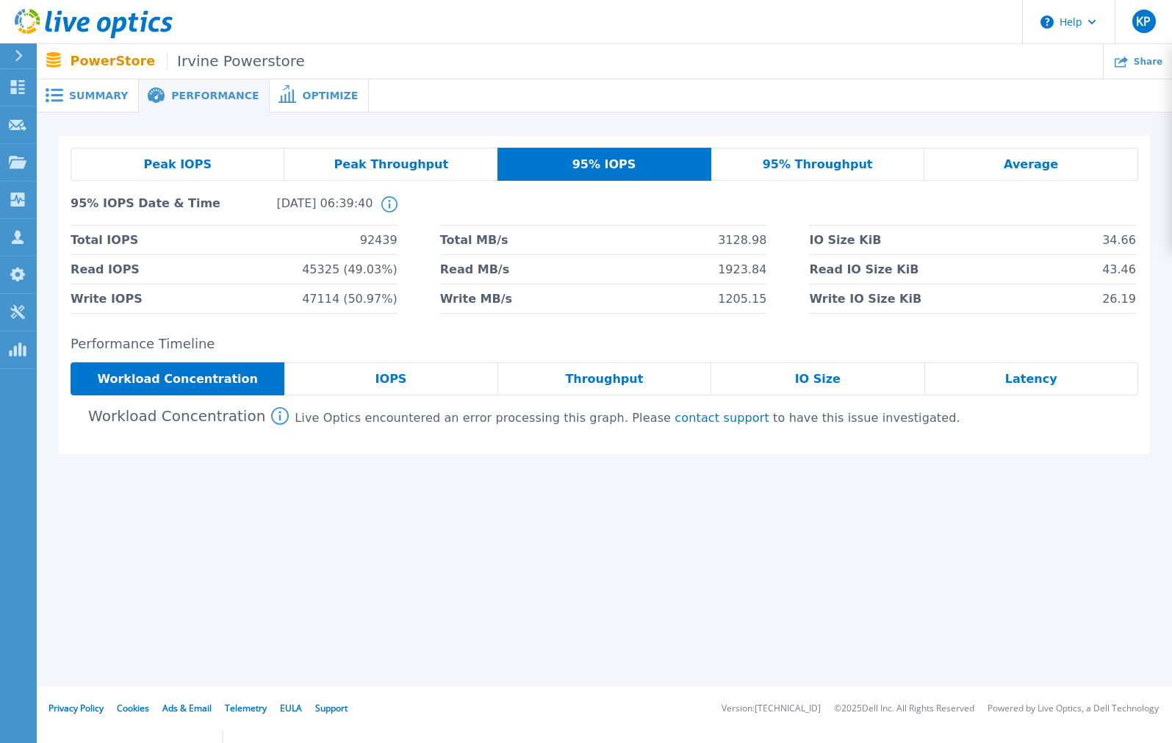
click at [998, 170] on div "Average" at bounding box center [1031, 164] width 214 height 33
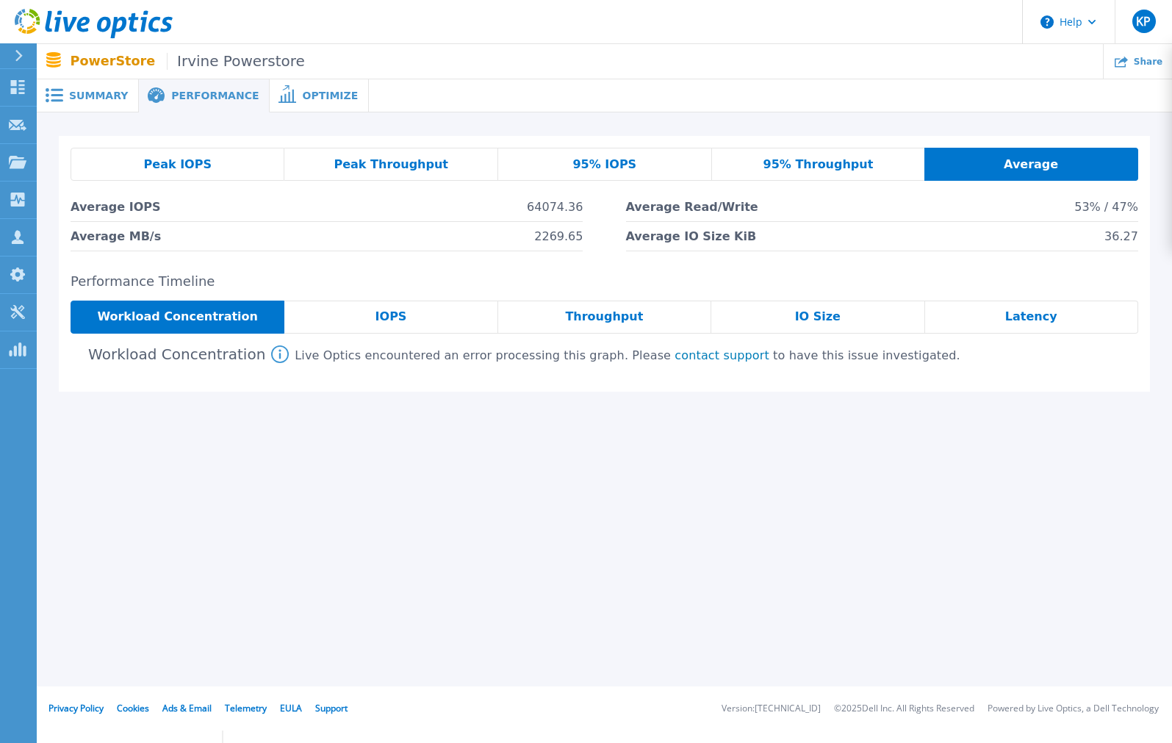
click at [198, 156] on div "Peak IOPS" at bounding box center [178, 164] width 214 height 33
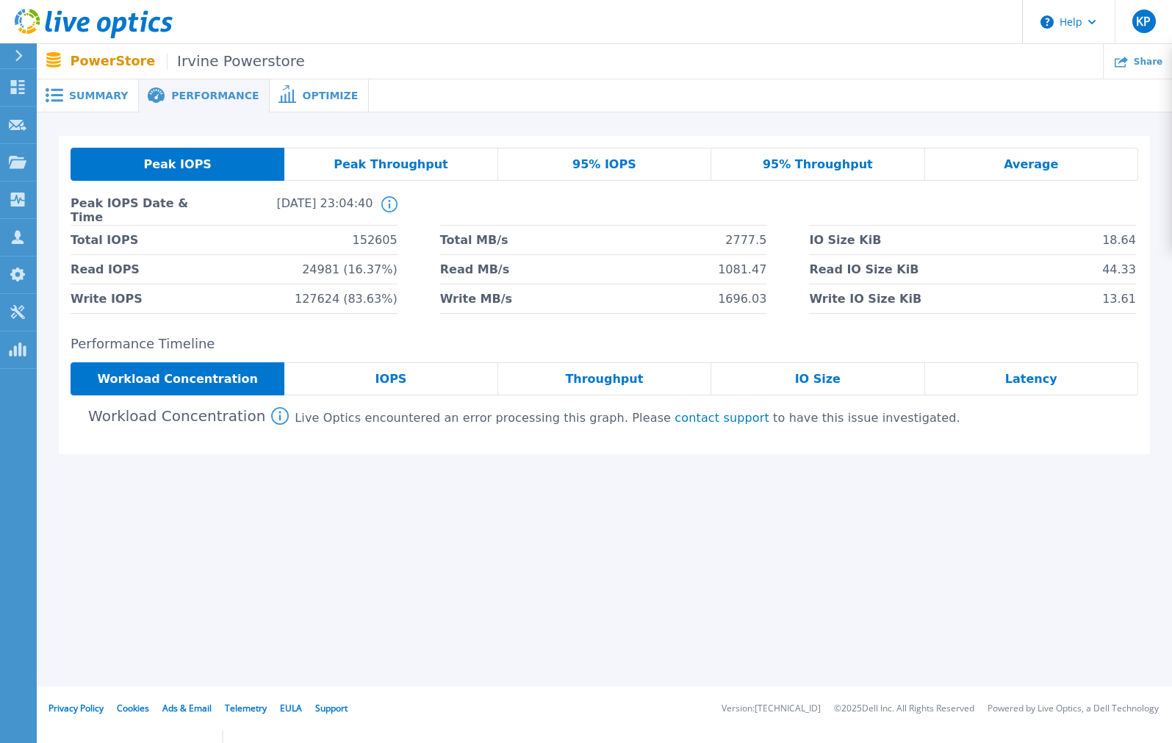
click at [319, 83] on div "Optimize" at bounding box center [319, 95] width 99 height 33
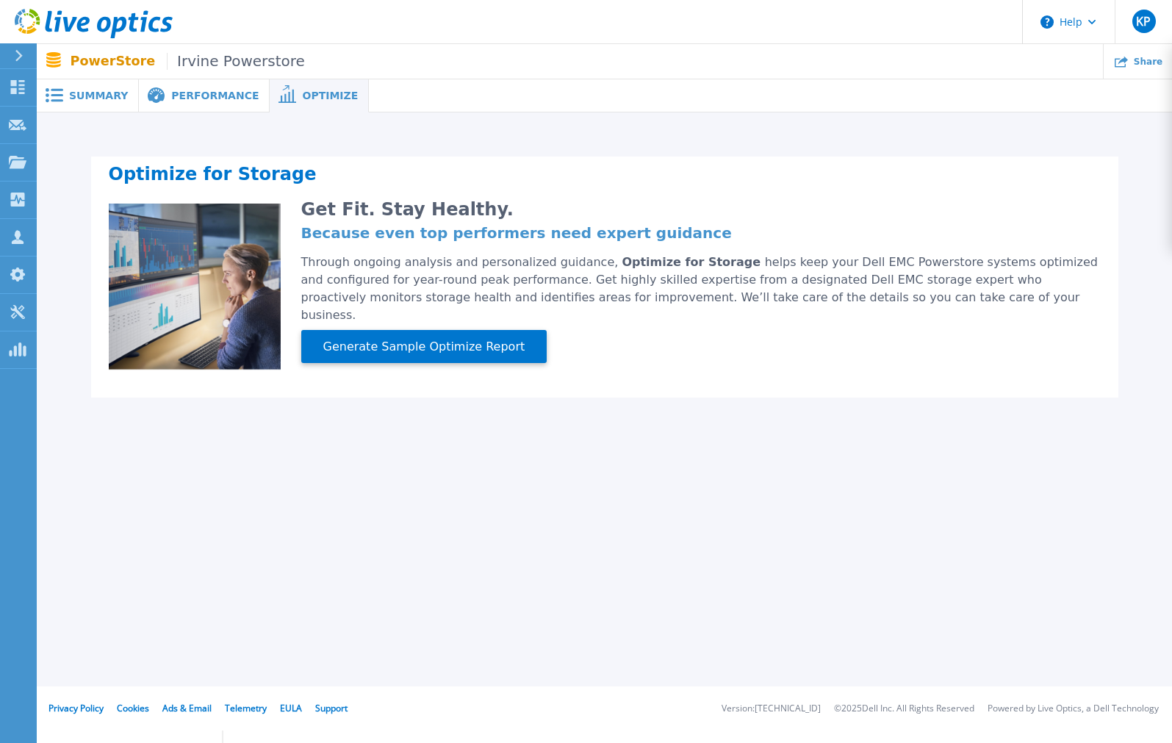
click at [203, 98] on span "Performance" at bounding box center [214, 95] width 87 height 10
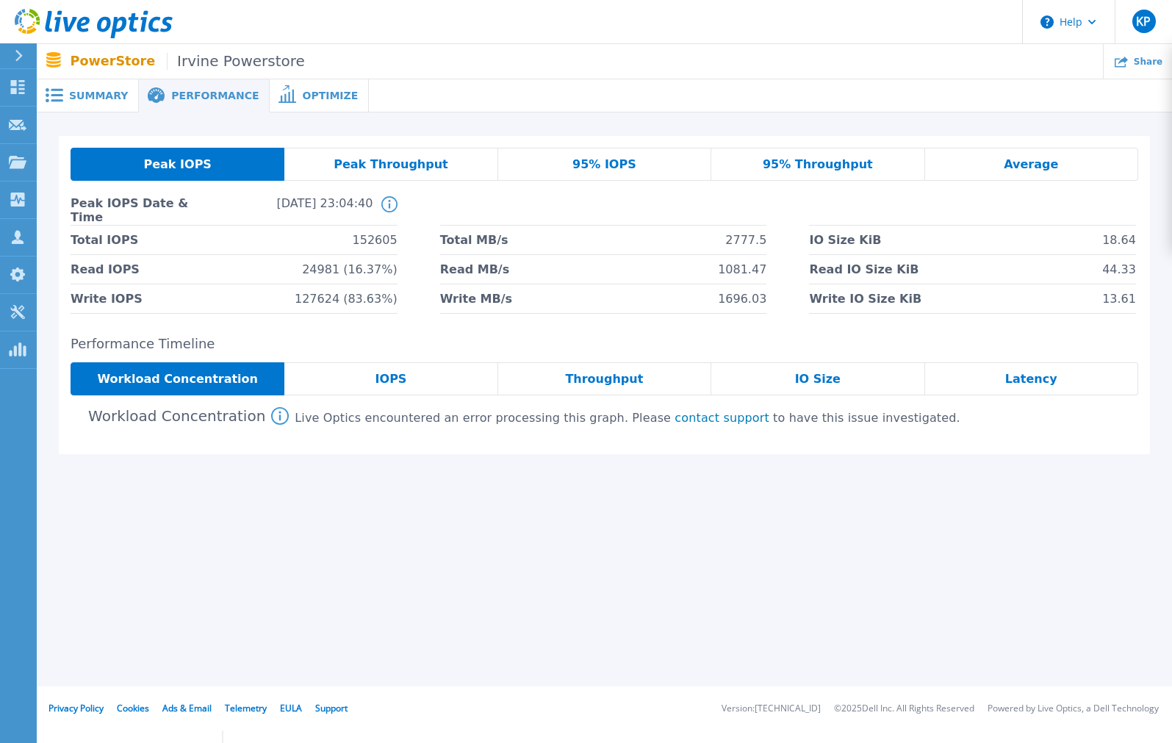
click at [127, 103] on div "Summary" at bounding box center [88, 95] width 102 height 33
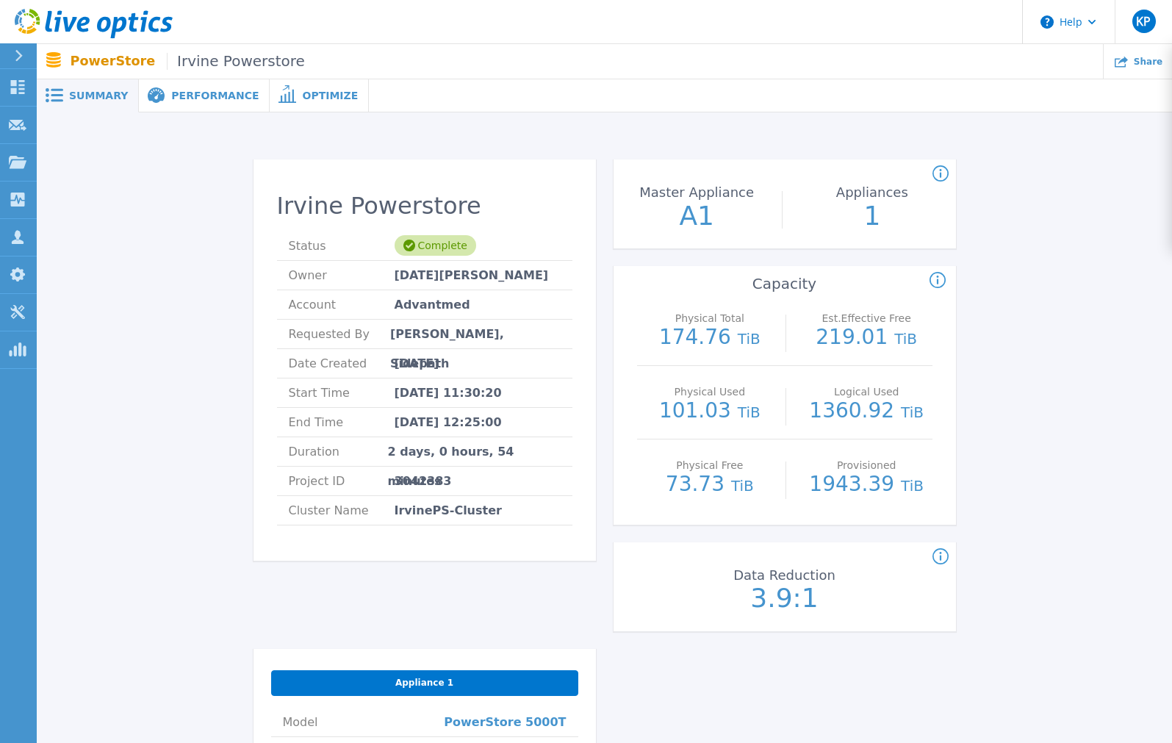
click at [61, 53] on icon at bounding box center [55, 61] width 19 height 19
click at [84, 58] on p "PowerStore Irvine Powerstore" at bounding box center [188, 61] width 234 height 17
click at [69, 19] on icon at bounding box center [94, 24] width 158 height 30
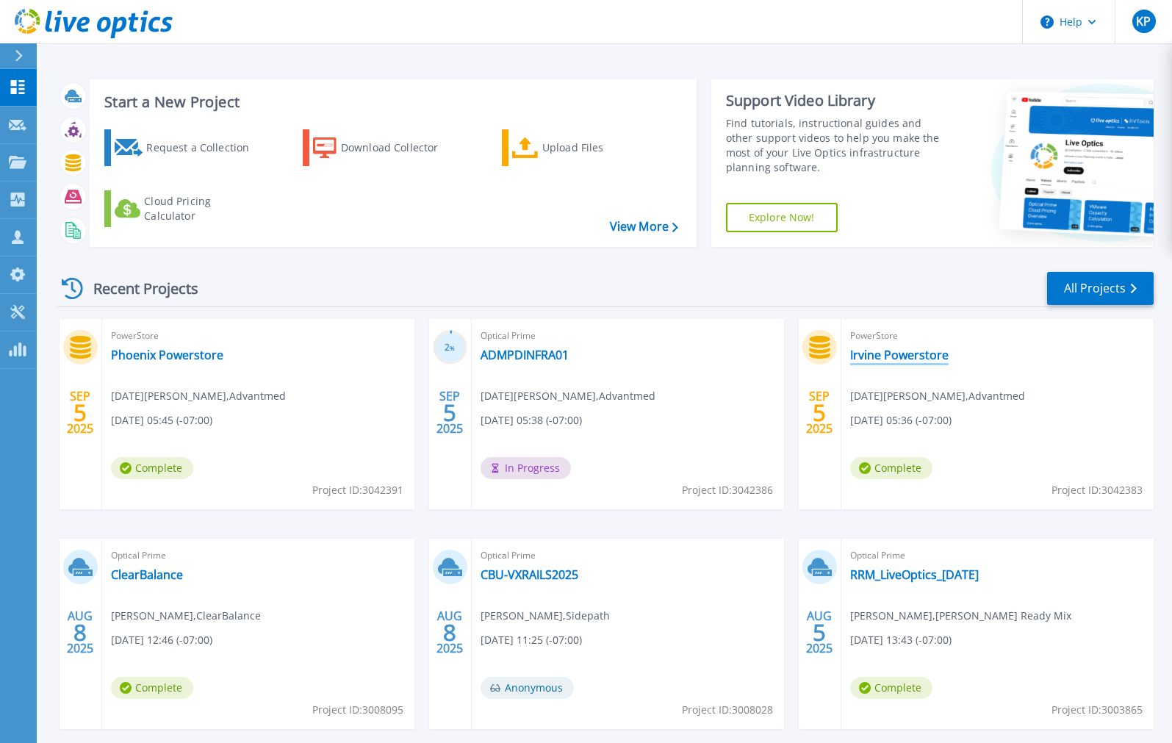
click at [890, 351] on link "Irvine Powerstore" at bounding box center [899, 354] width 98 height 15
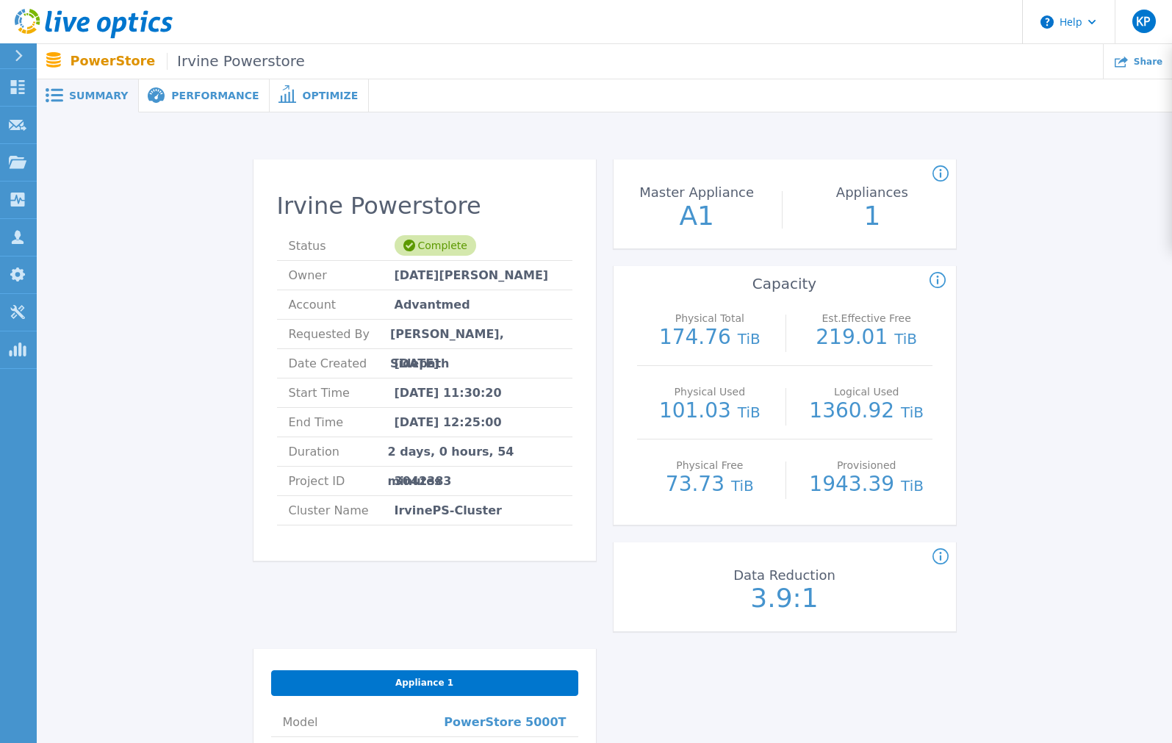
click at [194, 101] on div "Performance" at bounding box center [204, 95] width 131 height 33
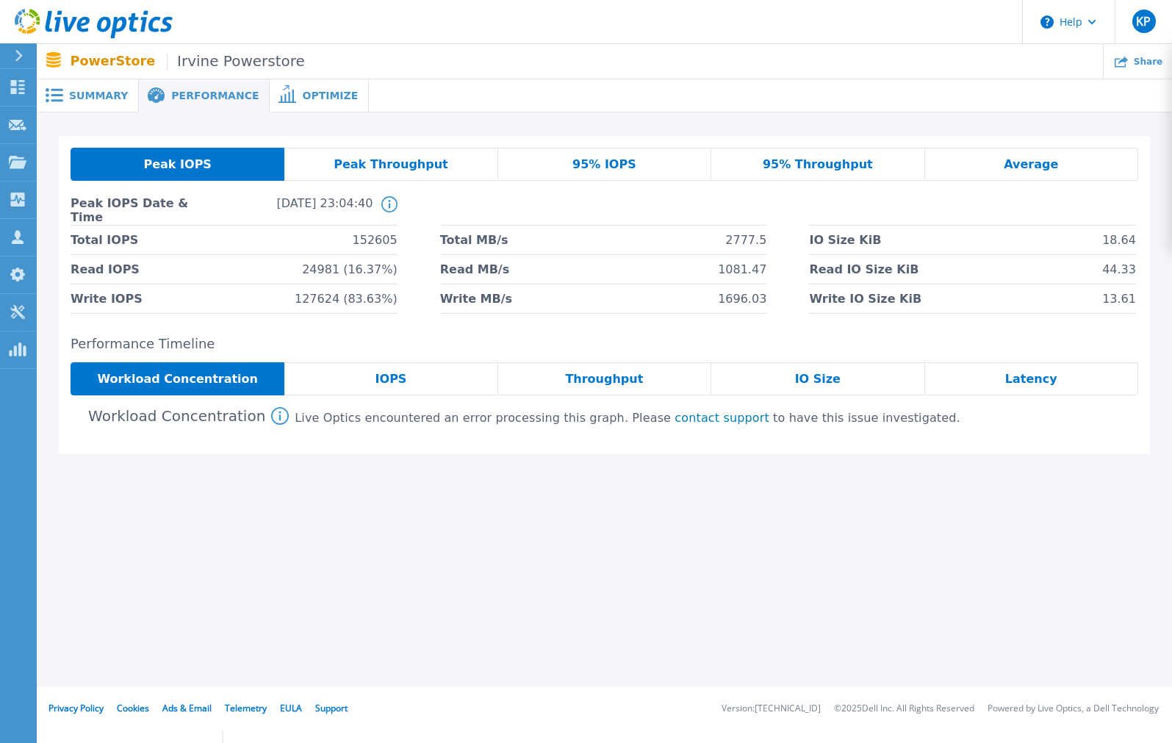
click at [49, 90] on icon at bounding box center [55, 95] width 18 height 14
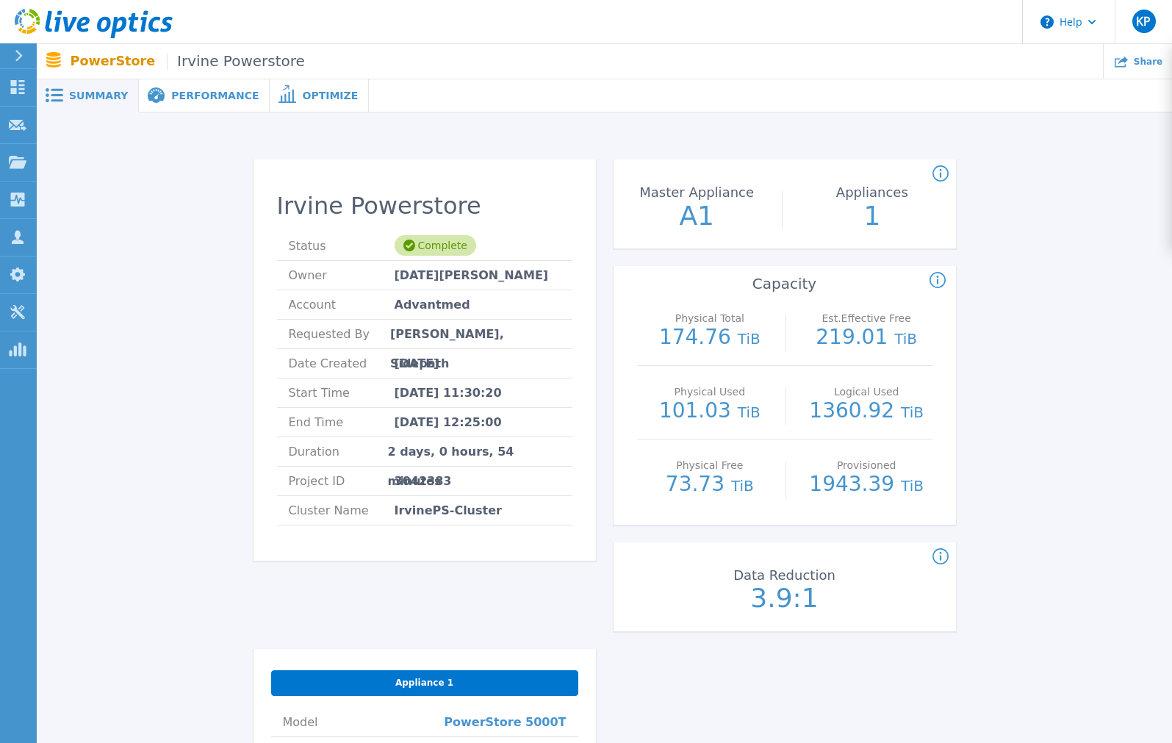
click at [71, 33] on icon at bounding box center [94, 24] width 158 height 30
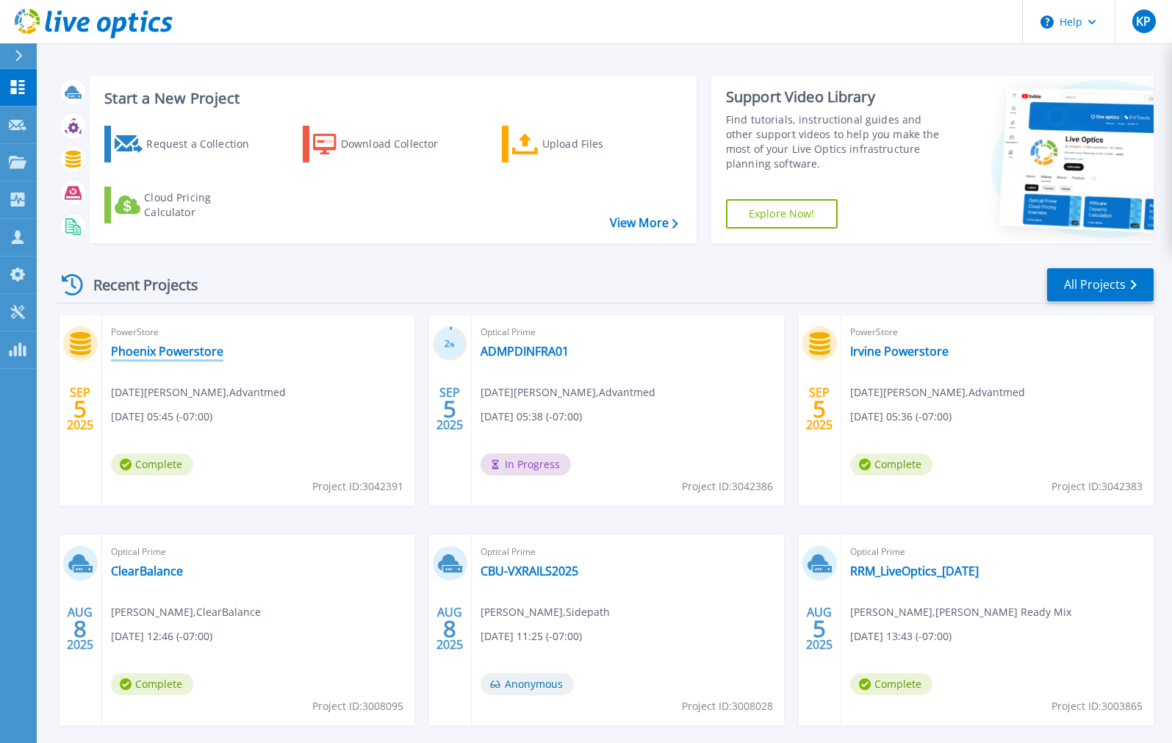
click at [192, 355] on link "Phoenix Powerstore" at bounding box center [167, 351] width 112 height 15
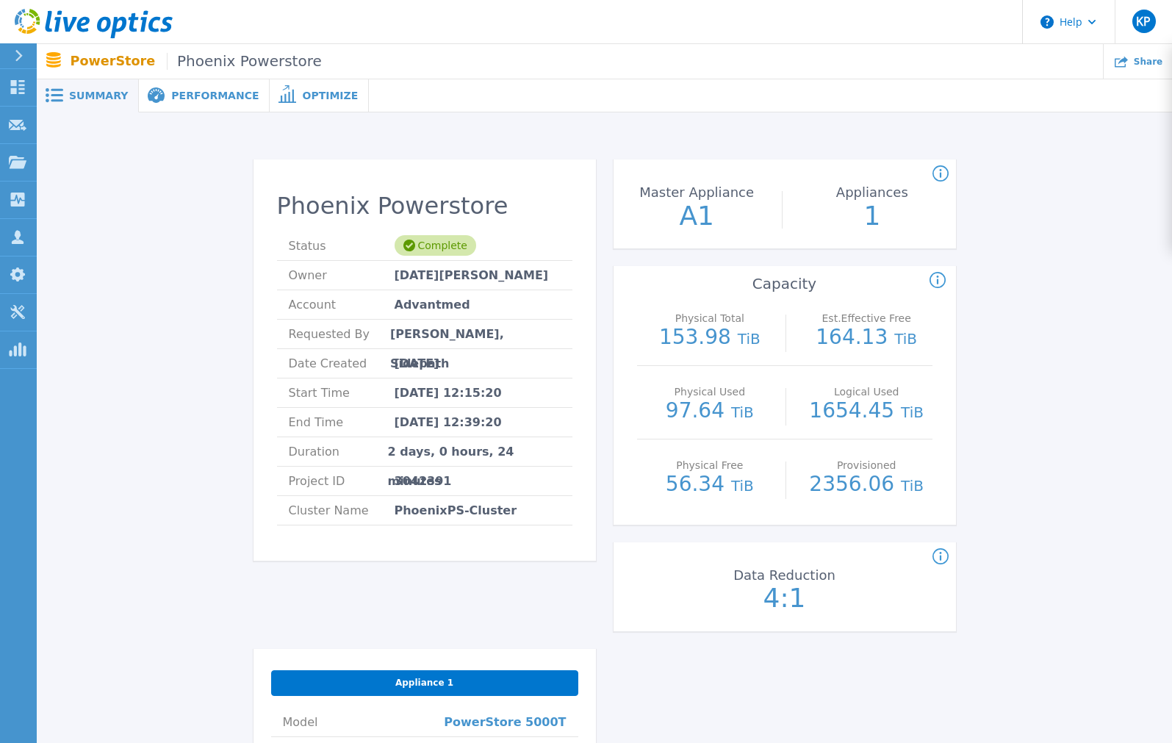
scroll to position [0, 4]
